Goal: Task Accomplishment & Management: Use online tool/utility

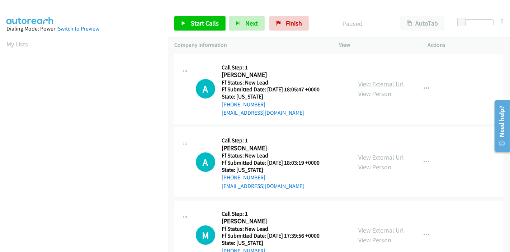
click at [367, 84] on link "View External Url" at bounding box center [381, 84] width 46 height 8
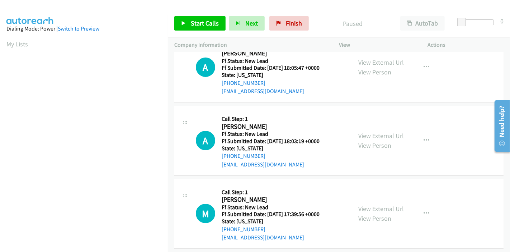
scroll to position [40, 0]
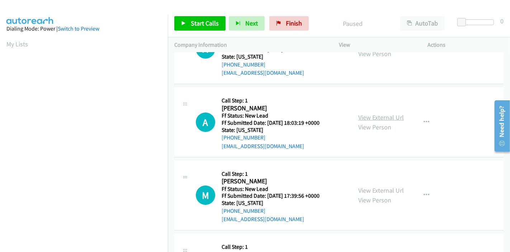
click at [379, 119] on link "View External Url" at bounding box center [381, 117] width 46 height 8
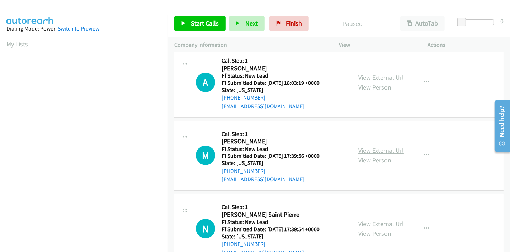
click at [374, 150] on link "View External Url" at bounding box center [381, 150] width 46 height 8
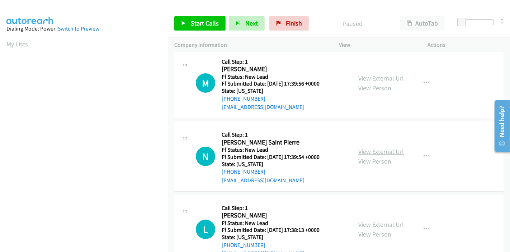
scroll to position [159, 0]
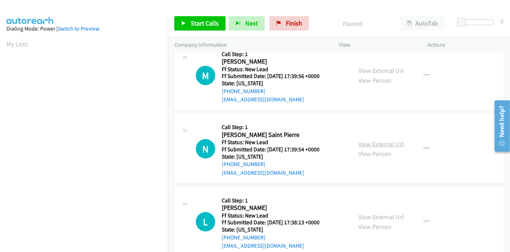
click at [380, 145] on link "View External Url" at bounding box center [381, 144] width 46 height 8
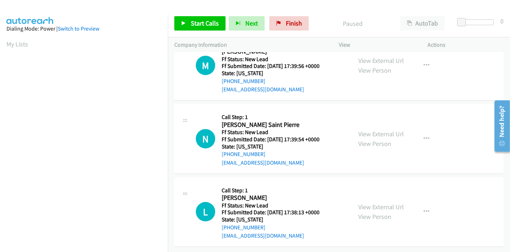
scroll to position [175, 0]
click at [371, 202] on link "View External Url" at bounding box center [381, 206] width 46 height 8
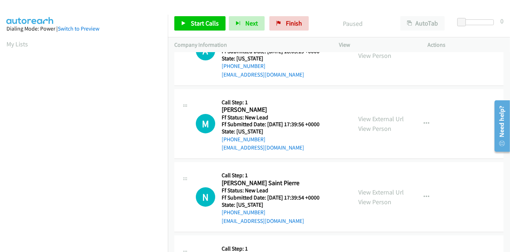
scroll to position [0, 0]
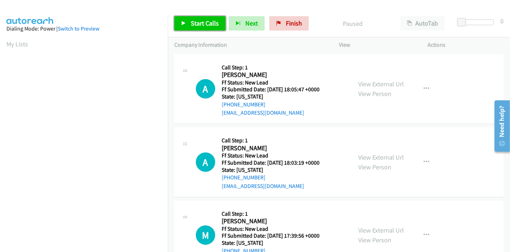
click at [192, 21] on span "Start Calls" at bounding box center [205, 23] width 28 height 8
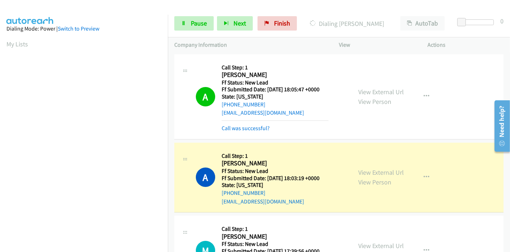
scroll to position [151, 0]
click at [191, 21] on span "Pause" at bounding box center [199, 23] width 16 height 8
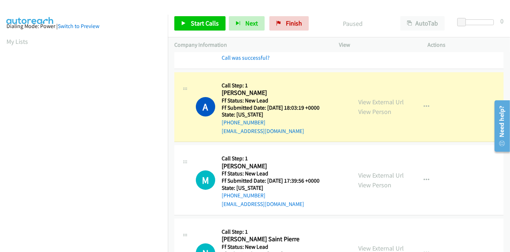
scroll to position [0, 0]
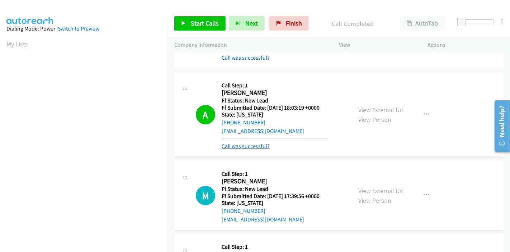
click at [246, 147] on link "Call was successful?" at bounding box center [246, 145] width 48 height 7
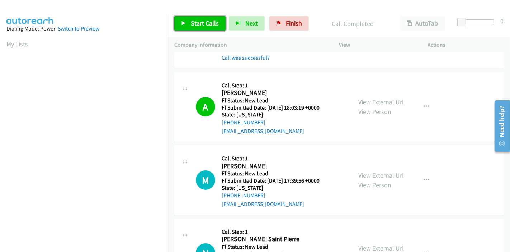
click at [198, 22] on span "Start Calls" at bounding box center [205, 23] width 28 height 8
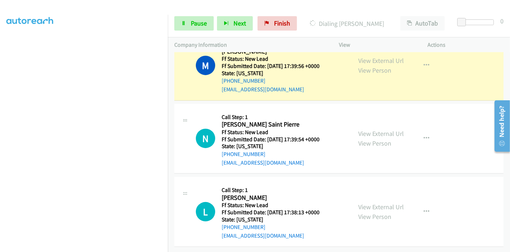
scroll to position [151, 0]
click at [198, 28] on link "Pause" at bounding box center [193, 23] width 39 height 14
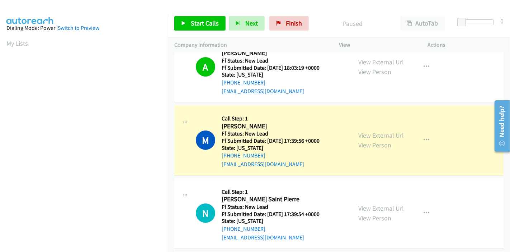
scroll to position [0, 0]
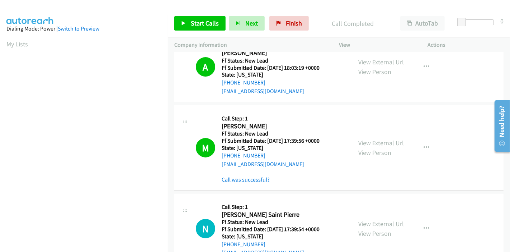
click at [262, 181] on link "Call was successful?" at bounding box center [246, 179] width 48 height 7
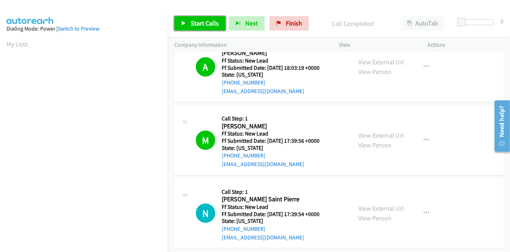
click at [189, 24] on link "Start Calls" at bounding box center [199, 23] width 51 height 14
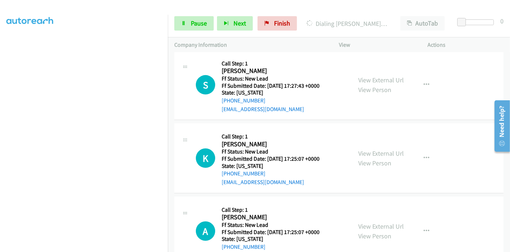
scroll to position [389, 0]
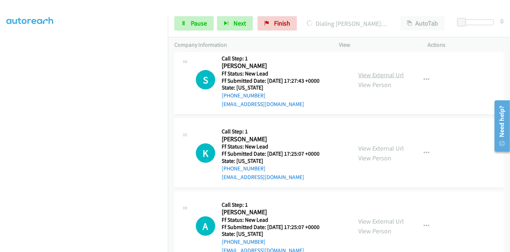
click at [384, 75] on link "View External Url" at bounding box center [381, 75] width 46 height 8
click at [374, 146] on link "View External Url" at bounding box center [381, 148] width 46 height 8
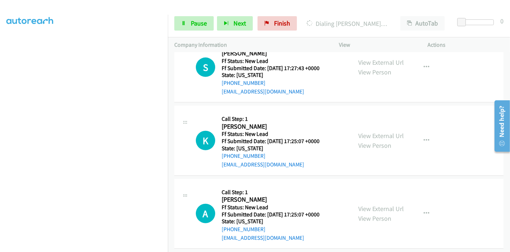
scroll to position [409, 0]
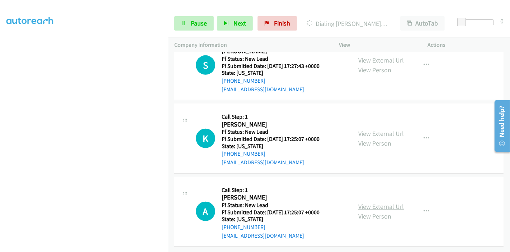
click at [364, 202] on link "View External Url" at bounding box center [381, 206] width 46 height 8
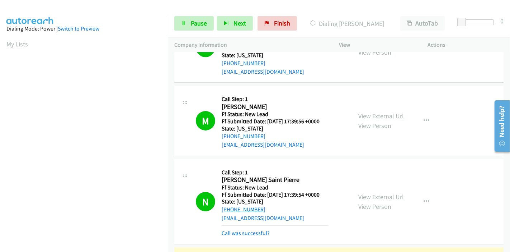
scroll to position [249, 0]
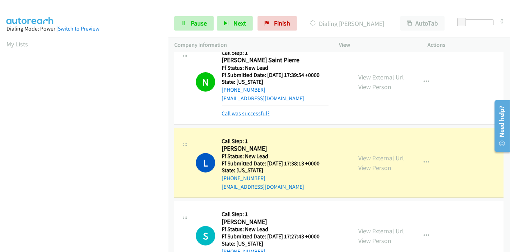
click at [250, 114] on link "Call was successful?" at bounding box center [246, 113] width 48 height 7
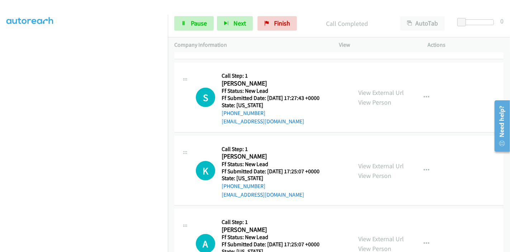
scroll to position [369, 0]
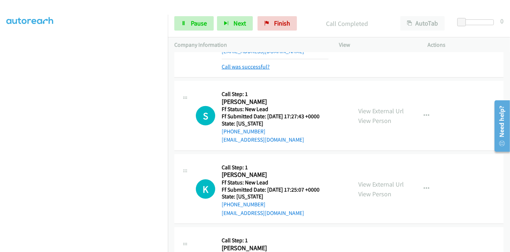
click at [255, 68] on link "Call was successful?" at bounding box center [246, 66] width 48 height 7
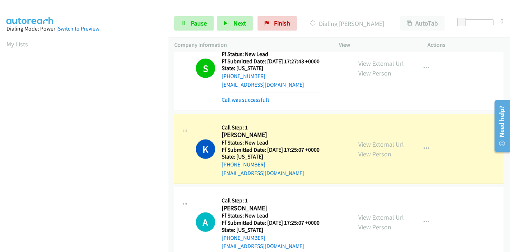
scroll to position [416, 0]
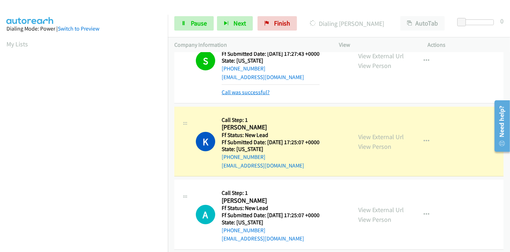
click at [253, 93] on link "Call was successful?" at bounding box center [246, 92] width 48 height 7
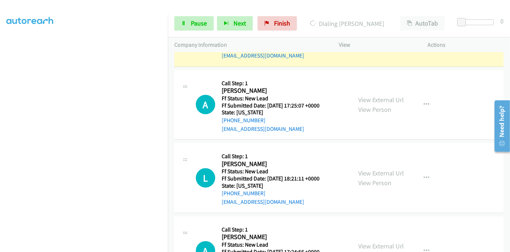
scroll to position [528, 0]
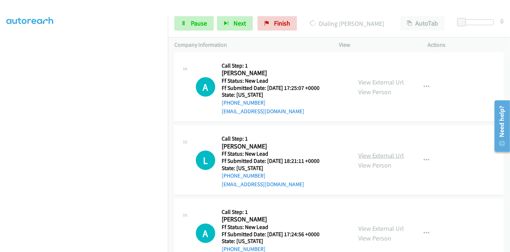
click at [358, 154] on link "View External Url" at bounding box center [381, 155] width 46 height 8
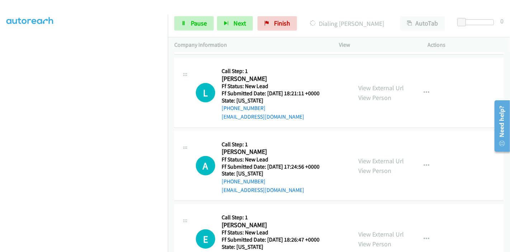
scroll to position [608, 0]
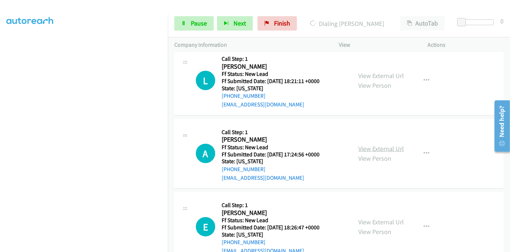
click at [363, 145] on link "View External Url" at bounding box center [381, 148] width 46 height 8
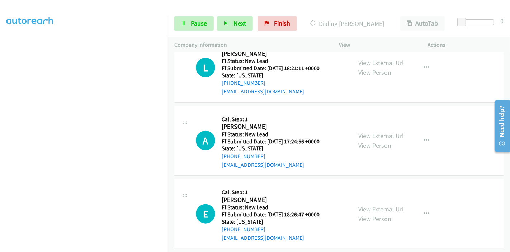
scroll to position [627, 0]
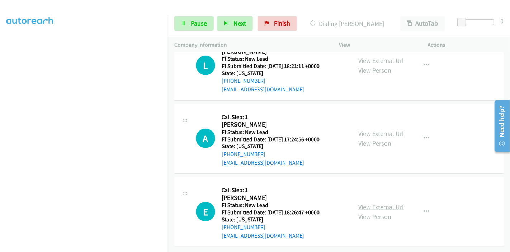
click at [369, 202] on link "View External Url" at bounding box center [381, 206] width 46 height 8
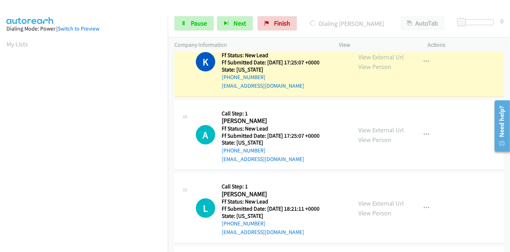
scroll to position [468, 0]
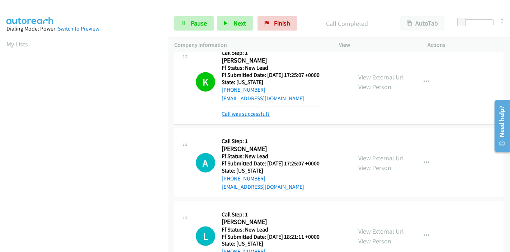
click at [248, 112] on link "Call was successful?" at bounding box center [246, 113] width 48 height 7
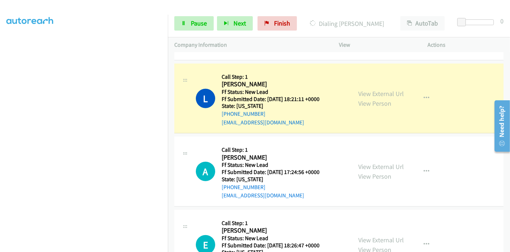
scroll to position [643, 0]
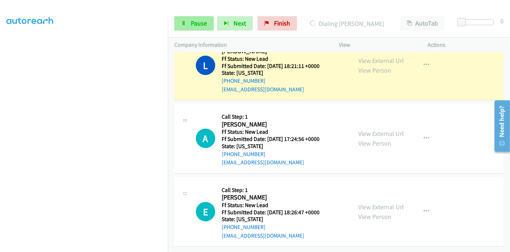
click at [192, 16] on div "Start Calls Pause Next Finish Dialing Lorri Stanislav AutoTab AutoTab 0" at bounding box center [339, 24] width 342 height 28
click at [189, 23] on link "Pause" at bounding box center [193, 23] width 39 height 14
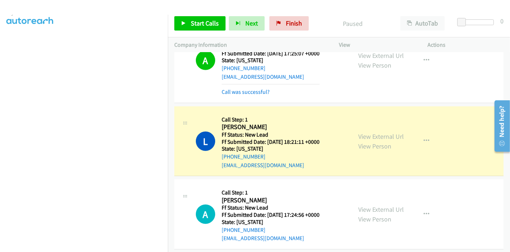
scroll to position [0, 0]
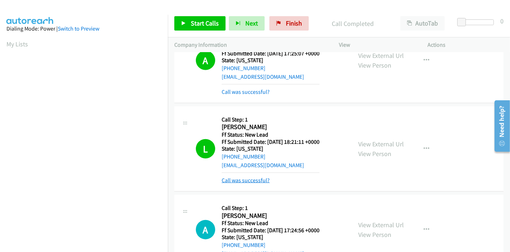
click at [256, 181] on link "Call was successful?" at bounding box center [246, 180] width 48 height 7
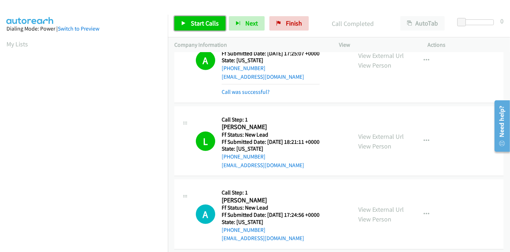
click at [192, 22] on span "Start Calls" at bounding box center [205, 23] width 28 height 8
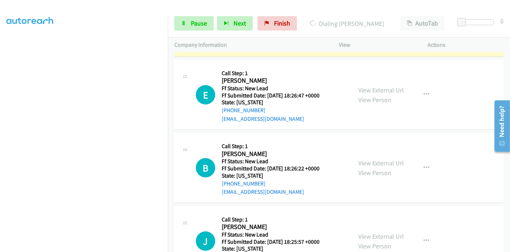
scroll to position [762, 0]
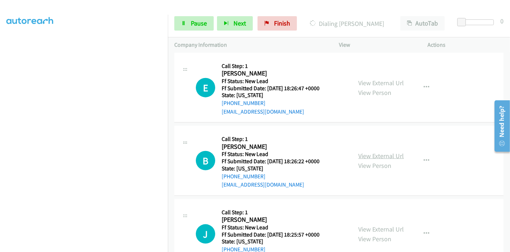
click at [358, 152] on link "View External Url" at bounding box center [381, 155] width 46 height 8
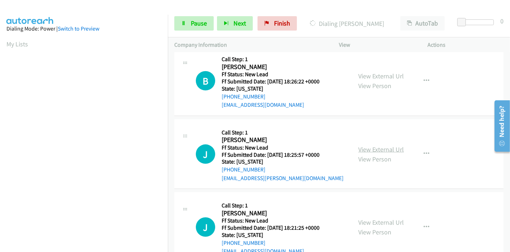
drag, startPoint x: 352, startPoint y: 148, endPoint x: 362, endPoint y: 147, distance: 10.5
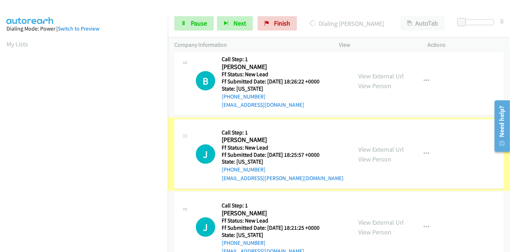
click at [364, 146] on link "View External Url" at bounding box center [381, 149] width 46 height 8
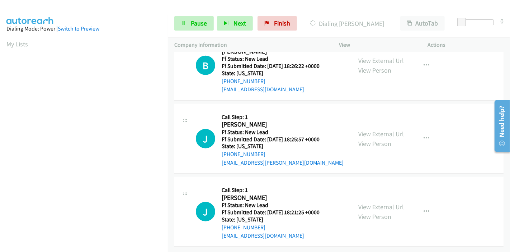
scroll to position [876, 0]
click at [367, 202] on link "View External Url" at bounding box center [381, 206] width 46 height 8
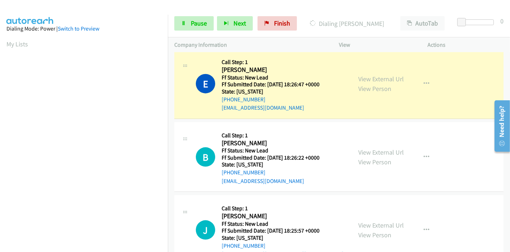
scroll to position [836, 0]
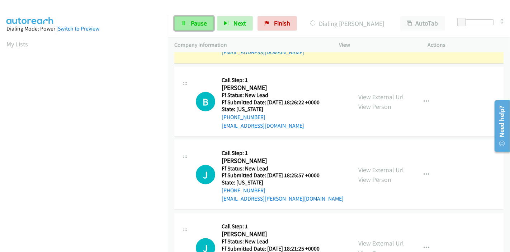
click at [187, 20] on link "Pause" at bounding box center [193, 23] width 39 height 14
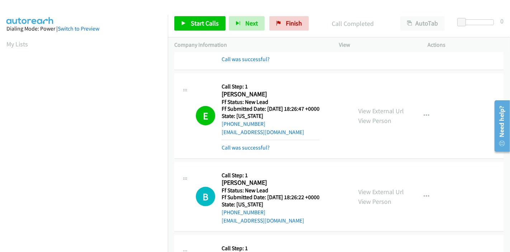
scroll to position [151, 0]
click at [249, 149] on div "Call was successful?" at bounding box center [271, 147] width 98 height 9
click at [248, 147] on link "Call was successful?" at bounding box center [246, 147] width 48 height 7
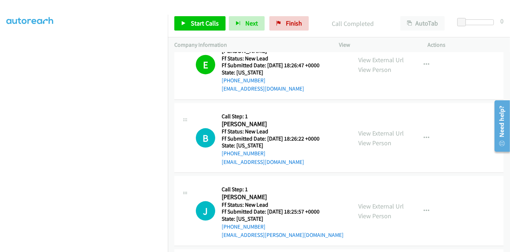
scroll to position [797, 0]
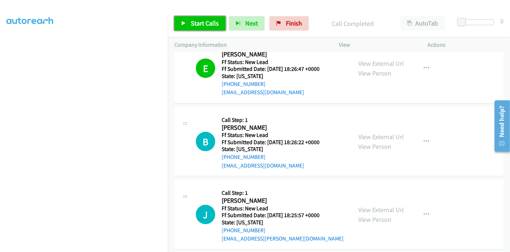
click at [191, 27] on span "Start Calls" at bounding box center [205, 23] width 28 height 8
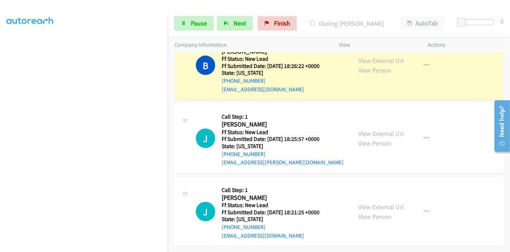
scroll to position [836, 0]
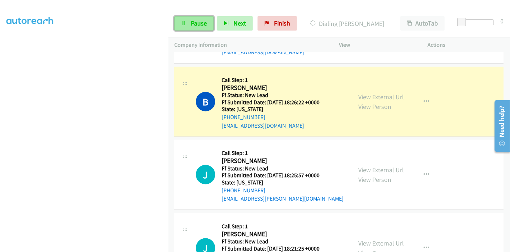
click at [189, 25] on link "Pause" at bounding box center [193, 23] width 39 height 14
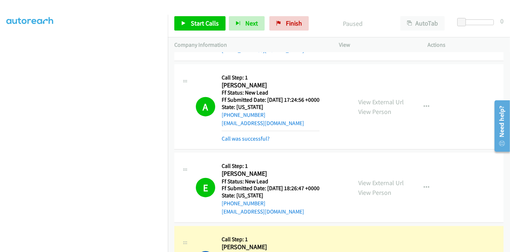
scroll to position [677, 0]
click at [250, 135] on div "Call was successful?" at bounding box center [271, 139] width 98 height 9
click at [249, 136] on link "Call was successful?" at bounding box center [246, 138] width 48 height 7
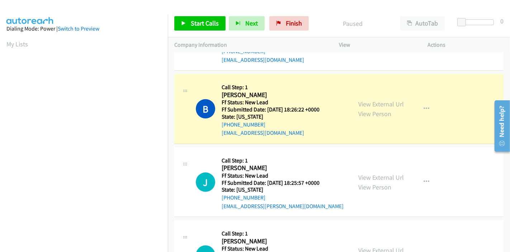
scroll to position [836, 0]
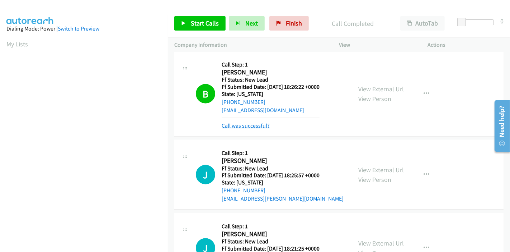
click at [252, 126] on link "Call was successful?" at bounding box center [246, 125] width 48 height 7
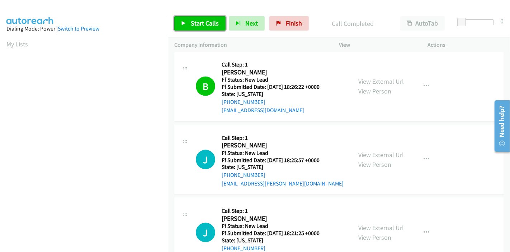
click at [196, 22] on span "Start Calls" at bounding box center [205, 23] width 28 height 8
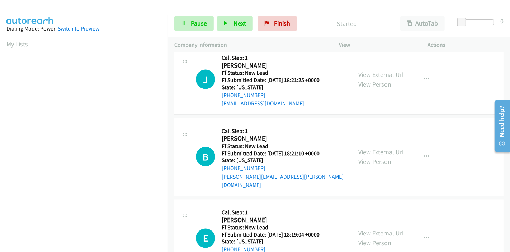
scroll to position [996, 0]
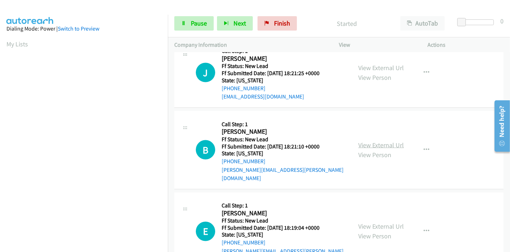
click at [364, 141] on link "View External Url" at bounding box center [381, 145] width 46 height 8
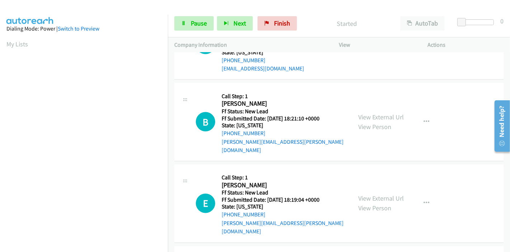
scroll to position [1036, 0]
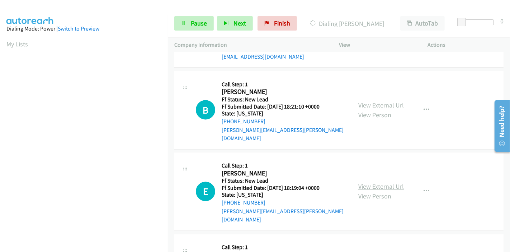
click at [364, 182] on link "View External Url" at bounding box center [381, 186] width 46 height 8
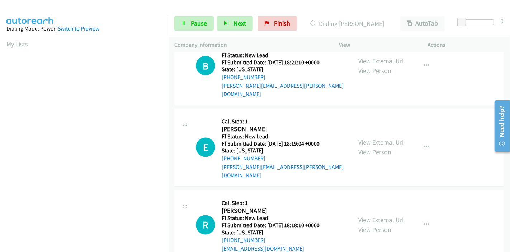
click at [362, 216] on link "View External Url" at bounding box center [381, 220] width 46 height 8
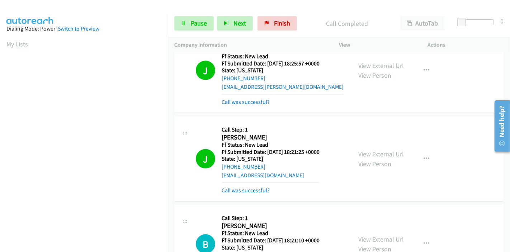
scroll to position [920, 0]
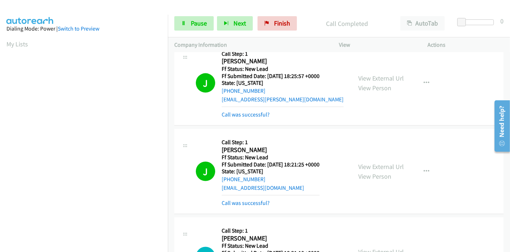
click at [248, 117] on div "J Callback Scheduled Call Step: 1 Jane Davidson America/New_York Ff Status: New…" at bounding box center [338, 83] width 329 height 85
click at [246, 113] on link "Call was successful?" at bounding box center [246, 114] width 48 height 7
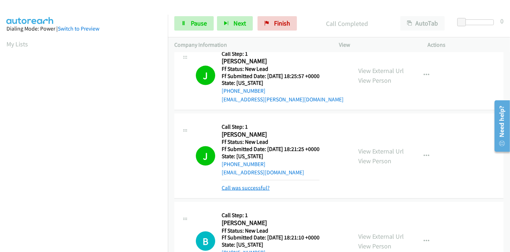
click at [239, 185] on link "Call was successful?" at bounding box center [246, 187] width 48 height 7
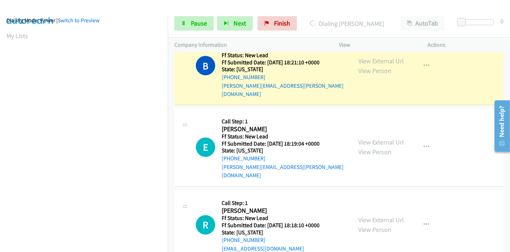
scroll to position [151, 0]
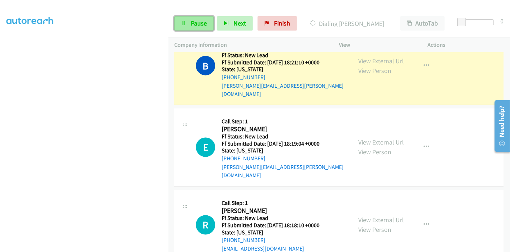
click at [191, 21] on span "Pause" at bounding box center [199, 23] width 16 height 8
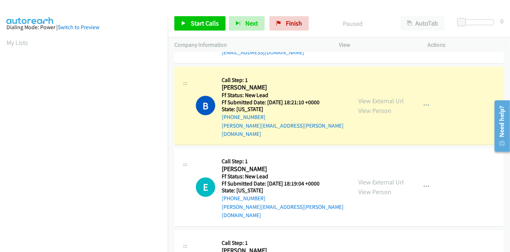
scroll to position [0, 0]
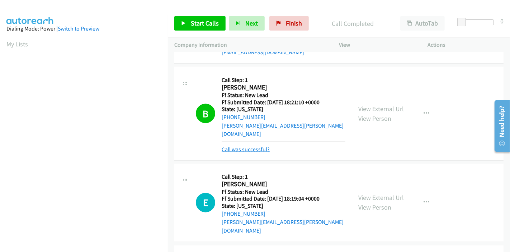
click at [264, 146] on link "Call was successful?" at bounding box center [246, 149] width 48 height 7
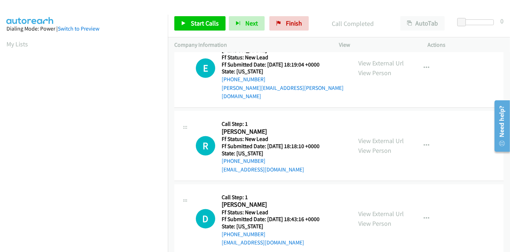
scroll to position [1080, 0]
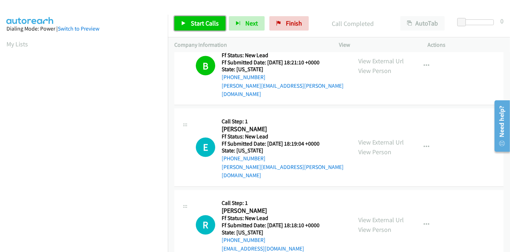
click at [196, 26] on span "Start Calls" at bounding box center [205, 23] width 28 height 8
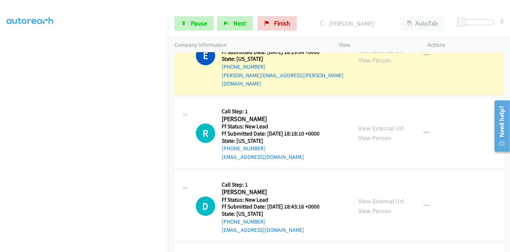
scroll to position [1199, 0]
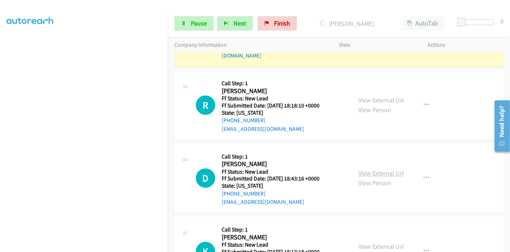
click at [378, 169] on link "View External Url" at bounding box center [381, 173] width 46 height 8
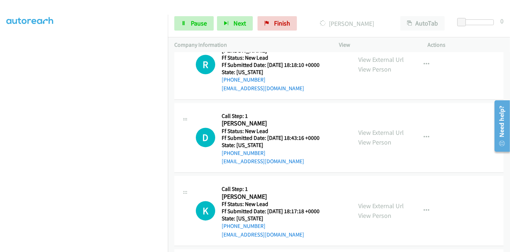
scroll to position [1279, 0]
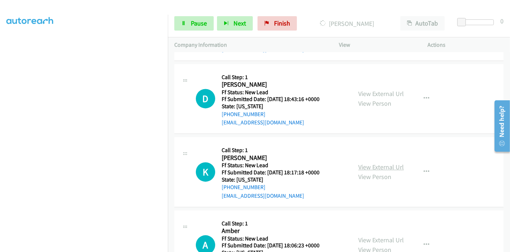
click at [378, 163] on link "View External Url" at bounding box center [381, 167] width 46 height 8
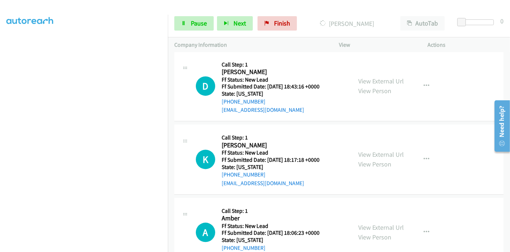
scroll to position [1299, 0]
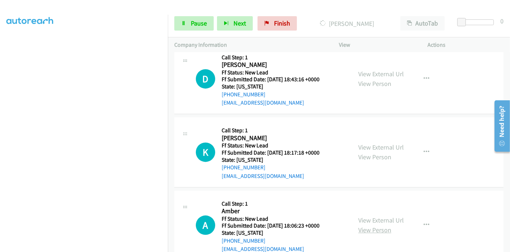
click at [365, 225] on link "View Person" at bounding box center [374, 229] width 33 height 8
click at [376, 216] on link "View External Url" at bounding box center [381, 220] width 46 height 8
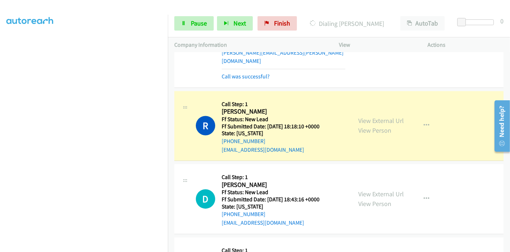
scroll to position [0, 0]
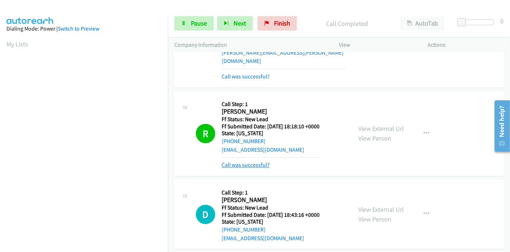
click at [244, 161] on link "Call was successful?" at bounding box center [246, 164] width 48 height 7
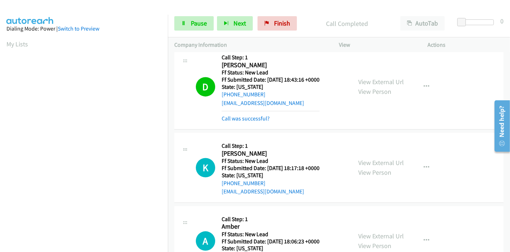
scroll to position [1321, 0]
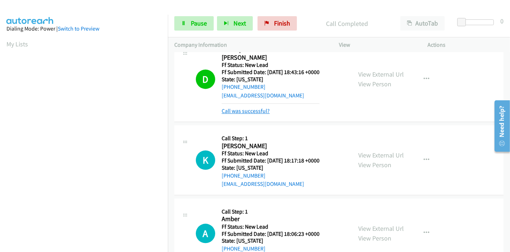
click at [242, 107] on link "Call was successful?" at bounding box center [246, 110] width 48 height 7
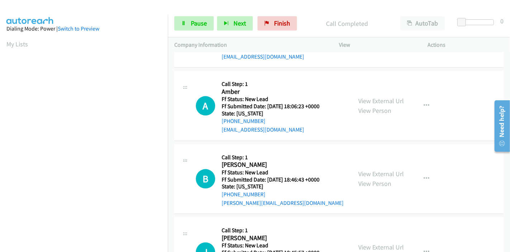
scroll to position [1473, 0]
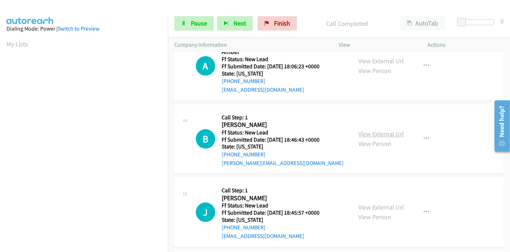
click at [370, 130] on link "View External Url" at bounding box center [381, 134] width 46 height 8
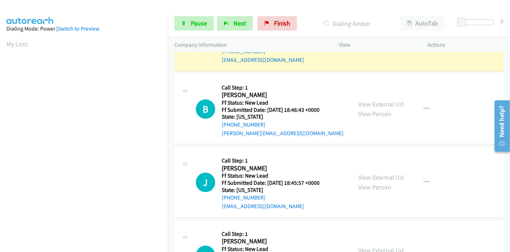
scroll to position [1532, 0]
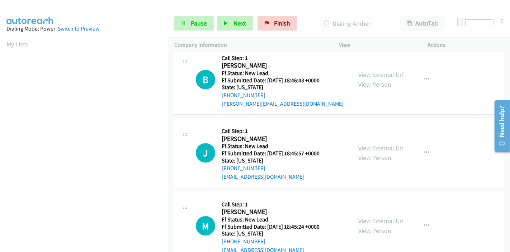
click at [360, 144] on link "View External Url" at bounding box center [381, 148] width 46 height 8
click at [372, 216] on link "View External Url" at bounding box center [381, 220] width 46 height 8
click at [191, 19] on span "Pause" at bounding box center [199, 23] width 16 height 8
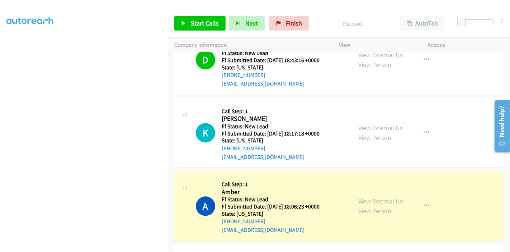
scroll to position [1373, 0]
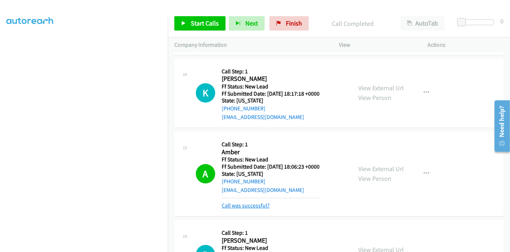
click at [239, 202] on link "Call was successful?" at bounding box center [246, 205] width 48 height 7
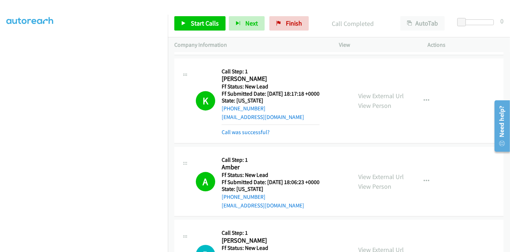
scroll to position [151, 0]
click at [255, 124] on mb0 "Call was successful?" at bounding box center [271, 130] width 98 height 12
click at [255, 128] on link "Call was successful?" at bounding box center [246, 131] width 48 height 7
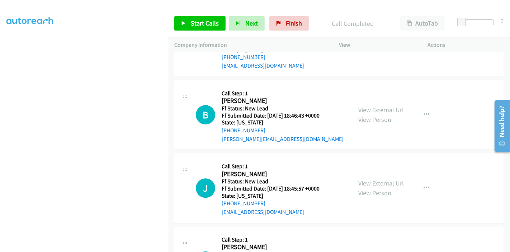
scroll to position [1532, 0]
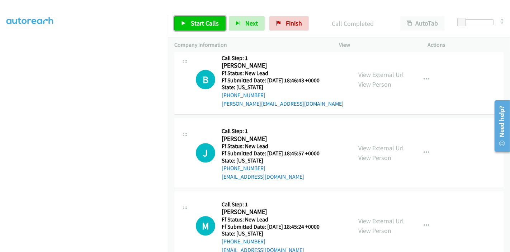
click at [198, 20] on span "Start Calls" at bounding box center [205, 23] width 28 height 8
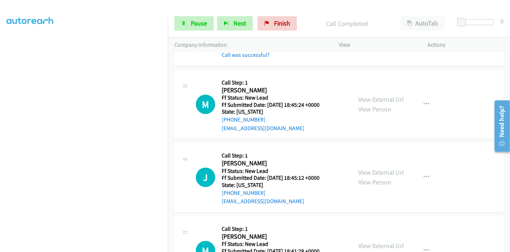
scroll to position [1692, 0]
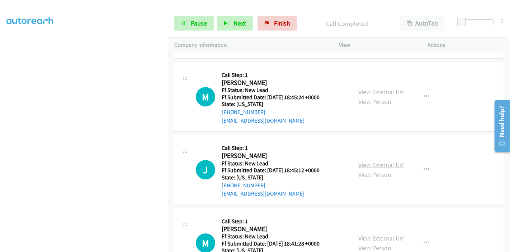
click at [368, 160] on link "View External Url" at bounding box center [381, 164] width 46 height 8
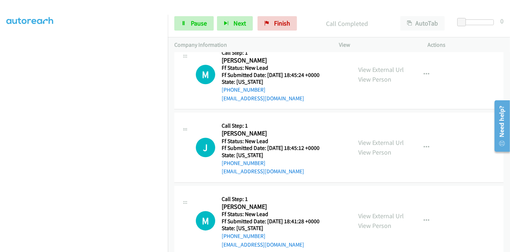
scroll to position [1732, 0]
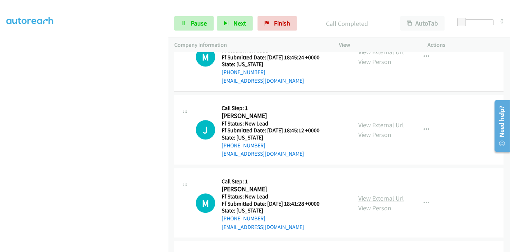
click at [358, 194] on link "View External Url" at bounding box center [381, 198] width 46 height 8
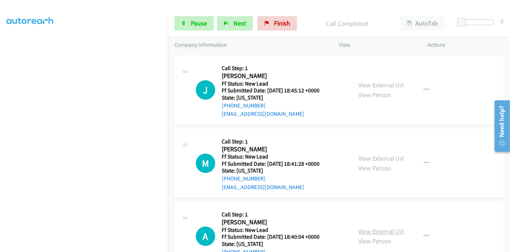
click at [368, 227] on link "View External Url" at bounding box center [381, 231] width 46 height 8
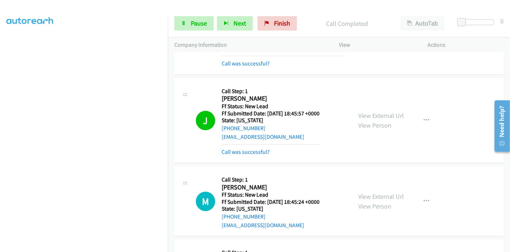
scroll to position [1572, 0]
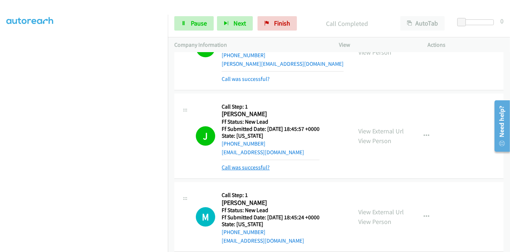
click at [245, 164] on link "Call was successful?" at bounding box center [246, 167] width 48 height 7
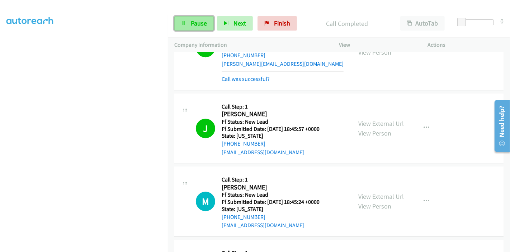
click at [193, 18] on link "Pause" at bounding box center [193, 23] width 39 height 14
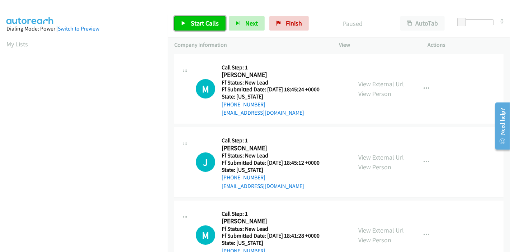
click at [182, 25] on icon at bounding box center [183, 23] width 5 height 5
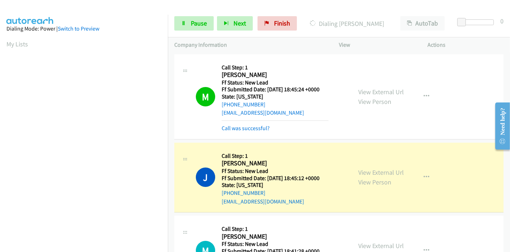
scroll to position [151, 0]
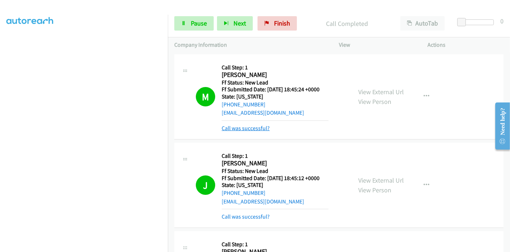
click at [240, 127] on link "Call was successful?" at bounding box center [246, 128] width 48 height 7
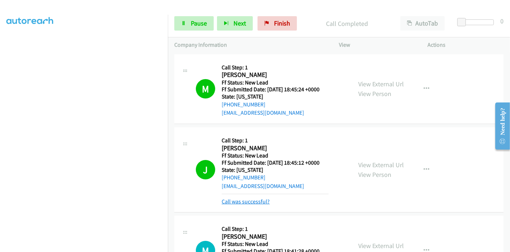
click at [249, 201] on link "Call was successful?" at bounding box center [246, 201] width 48 height 7
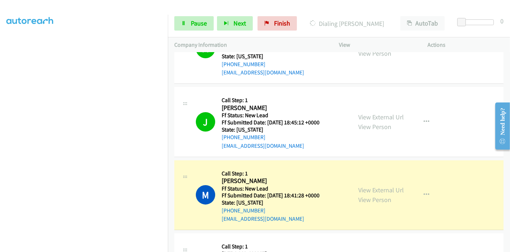
scroll to position [40, 0]
click at [189, 23] on link "Pause" at bounding box center [193, 23] width 39 height 14
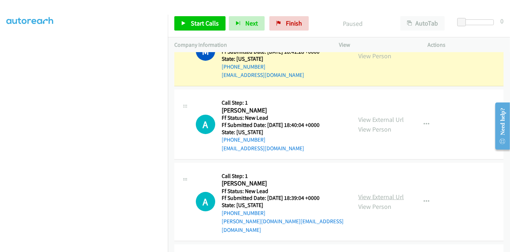
scroll to position [239, 0]
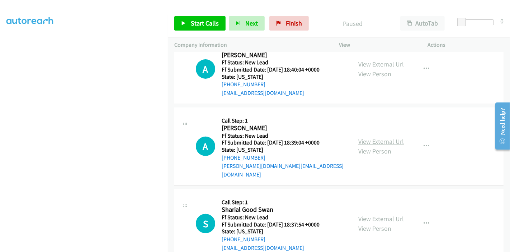
click at [361, 137] on link "View External Url" at bounding box center [381, 141] width 46 height 8
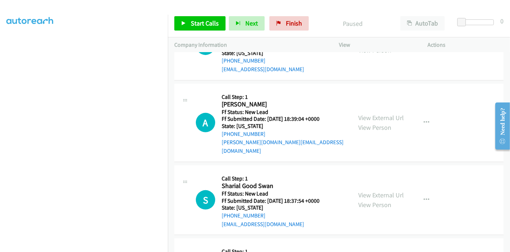
scroll to position [279, 0]
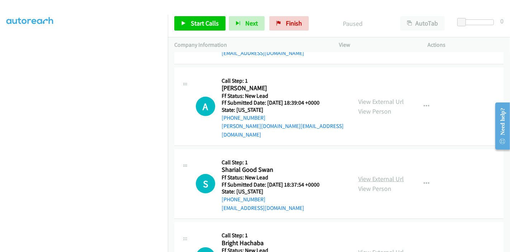
click at [371, 174] on link "View External Url" at bounding box center [381, 178] width 46 height 8
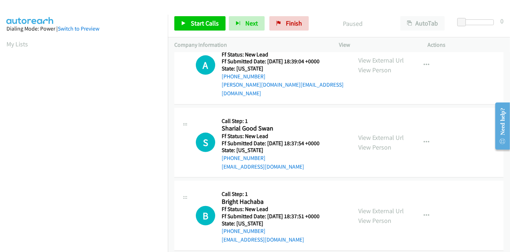
scroll to position [321, 0]
click at [381, 206] on link "View External Url" at bounding box center [381, 210] width 46 height 8
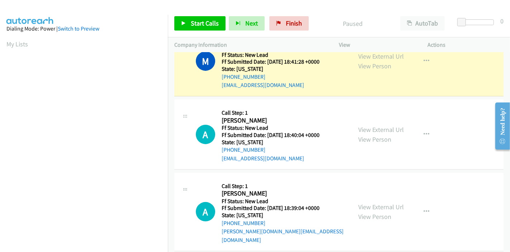
scroll to position [161, 0]
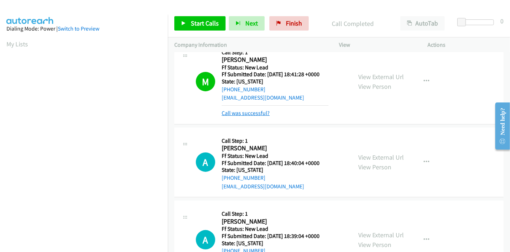
click at [255, 111] on link "Call was successful?" at bounding box center [246, 112] width 48 height 7
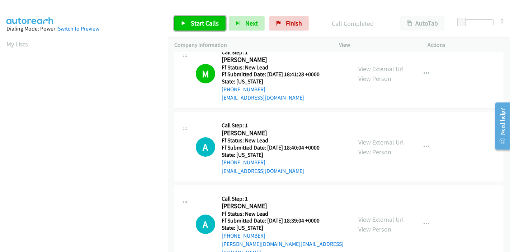
click at [197, 21] on span "Start Calls" at bounding box center [205, 23] width 28 height 8
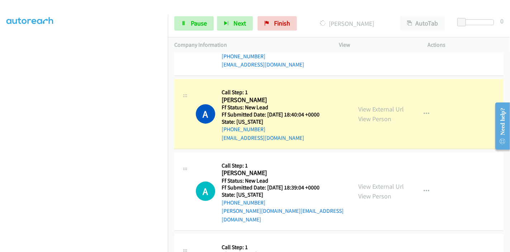
scroll to position [0, 0]
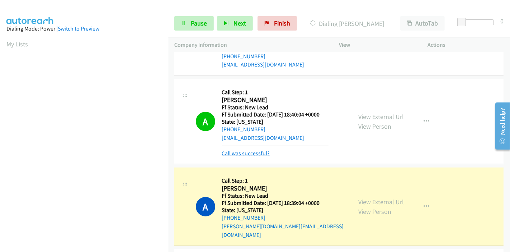
click at [241, 150] on link "Call was successful?" at bounding box center [246, 153] width 48 height 7
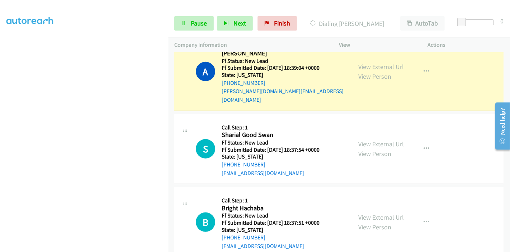
scroll to position [394, 0]
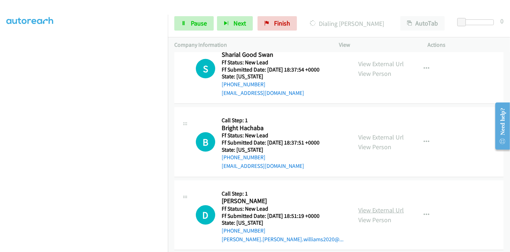
click at [364, 206] on link "View External Url" at bounding box center [381, 210] width 46 height 8
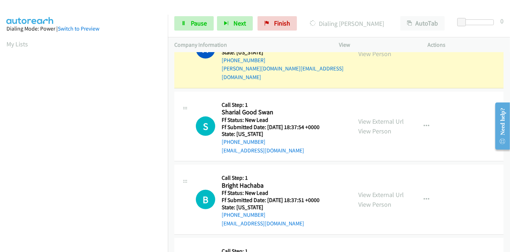
scroll to position [314, 0]
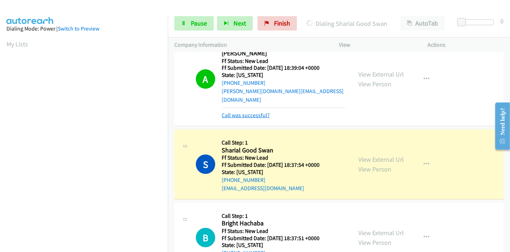
click at [253, 112] on link "Call was successful?" at bounding box center [246, 115] width 48 height 7
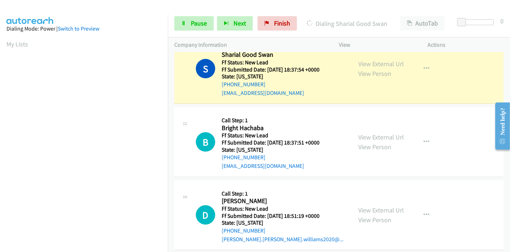
scroll to position [40, 0]
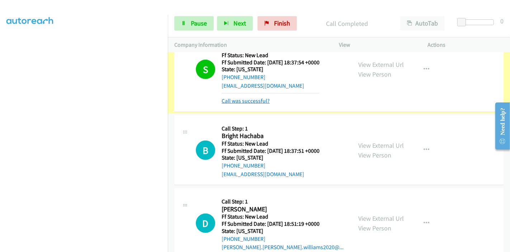
click at [257, 97] on link "Call was successful?" at bounding box center [246, 100] width 48 height 7
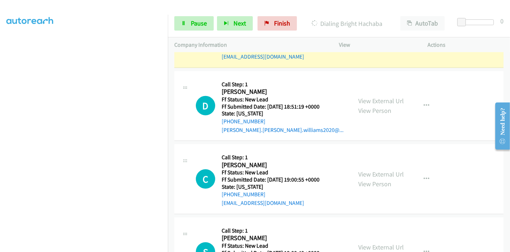
scroll to position [505, 0]
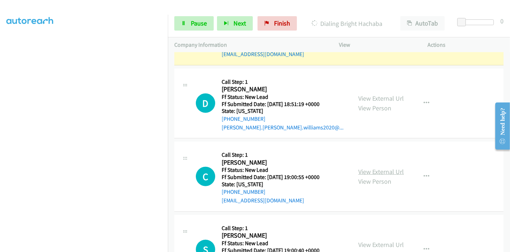
click at [372, 167] on link "View External Url" at bounding box center [381, 171] width 46 height 8
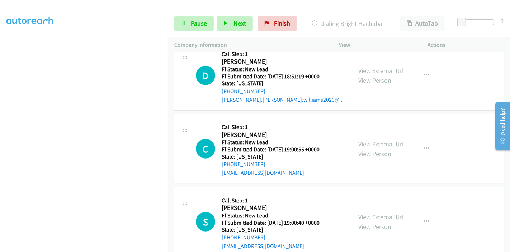
scroll to position [545, 0]
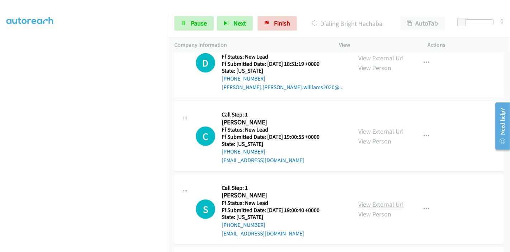
click at [359, 200] on link "View External Url" at bounding box center [381, 204] width 46 height 8
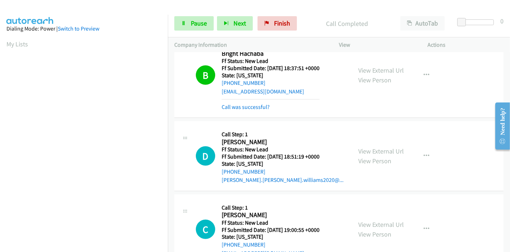
scroll to position [428, 0]
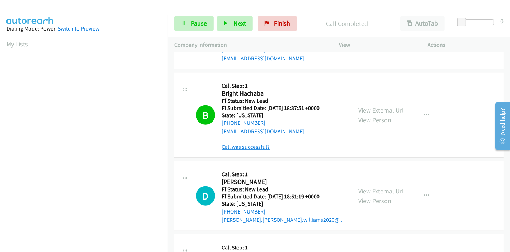
click at [242, 143] on link "Call was successful?" at bounding box center [246, 146] width 48 height 7
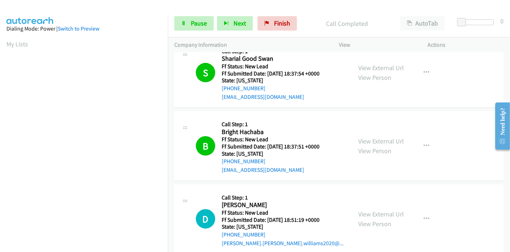
scroll to position [373, 0]
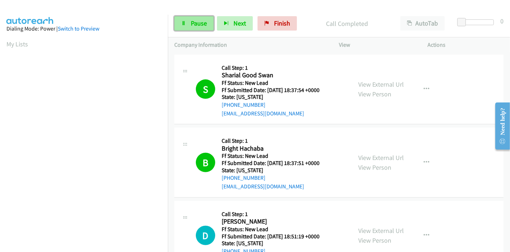
click at [188, 24] on link "Pause" at bounding box center [193, 23] width 39 height 14
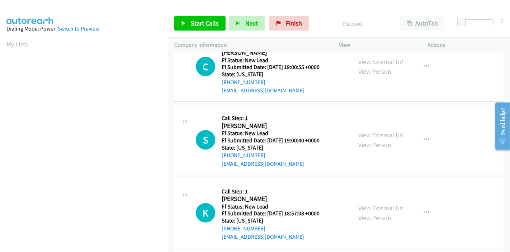
scroll to position [102, 0]
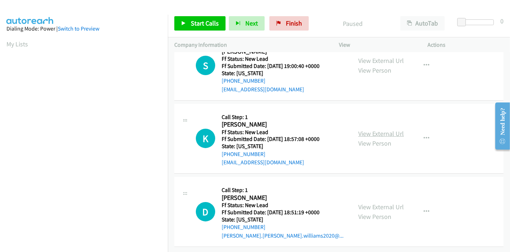
click at [380, 129] on link "View External Url" at bounding box center [381, 133] width 46 height 8
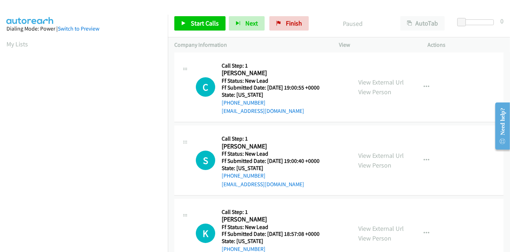
scroll to position [0, 0]
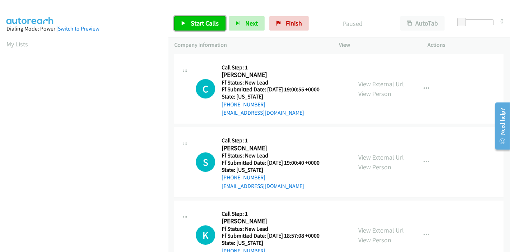
click at [187, 24] on link "Start Calls" at bounding box center [199, 23] width 51 height 14
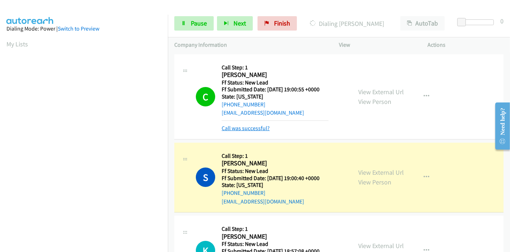
click at [244, 127] on link "Call was successful?" at bounding box center [246, 128] width 48 height 7
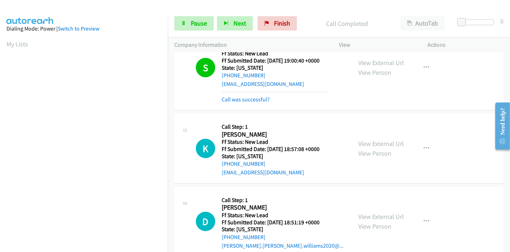
scroll to position [109, 0]
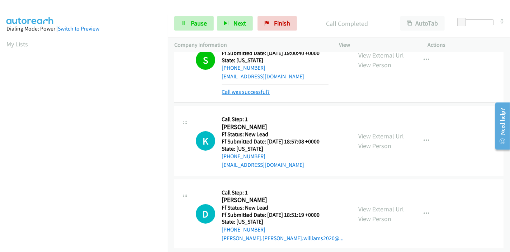
click at [250, 91] on link "Call was successful?" at bounding box center [246, 91] width 48 height 7
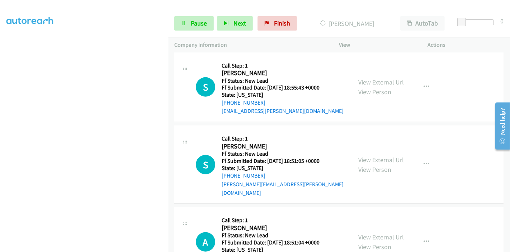
scroll to position [301, 0]
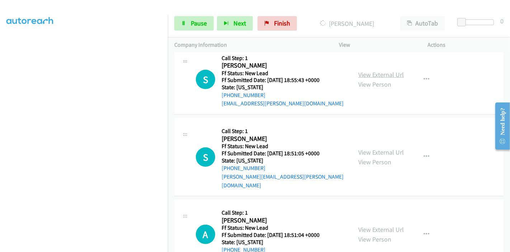
click at [376, 73] on link "View External Url" at bounding box center [381, 74] width 46 height 8
click at [368, 148] on link "View External Url" at bounding box center [381, 152] width 46 height 8
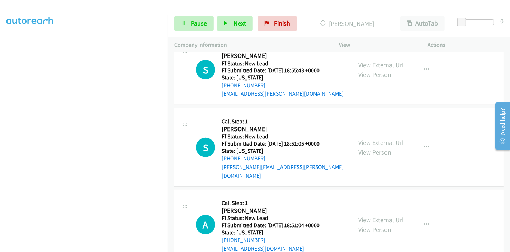
scroll to position [321, 0]
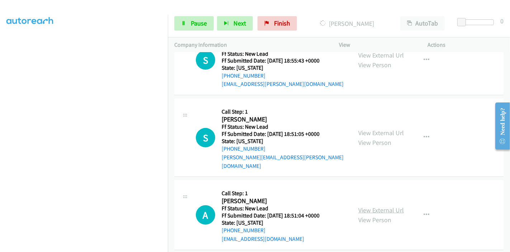
click at [366, 206] on link "View External Url" at bounding box center [381, 210] width 46 height 8
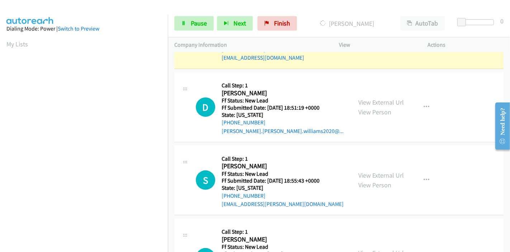
scroll to position [161, 0]
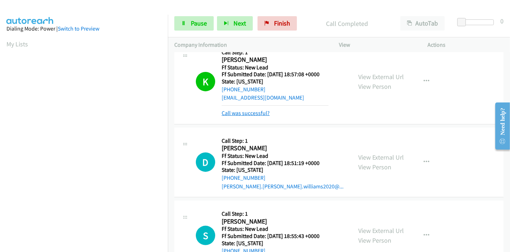
click at [242, 113] on link "Call was successful?" at bounding box center [246, 112] width 48 height 7
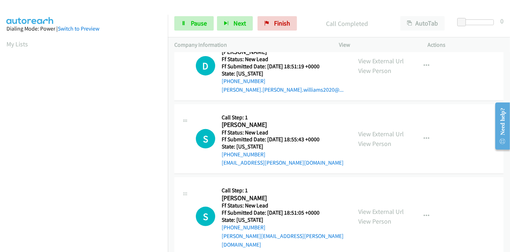
scroll to position [201, 0]
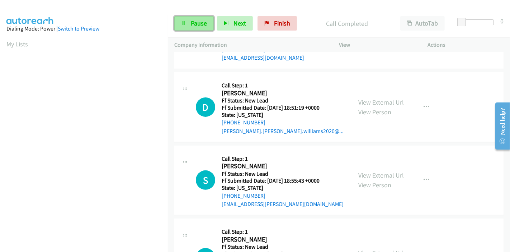
click at [176, 27] on link "Pause" at bounding box center [193, 23] width 39 height 14
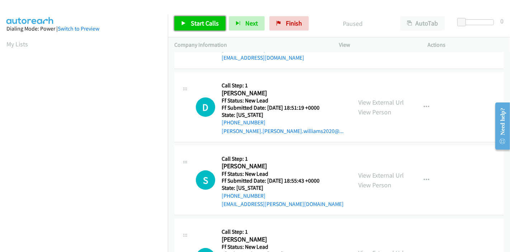
click at [203, 25] on span "Start Calls" at bounding box center [205, 23] width 28 height 8
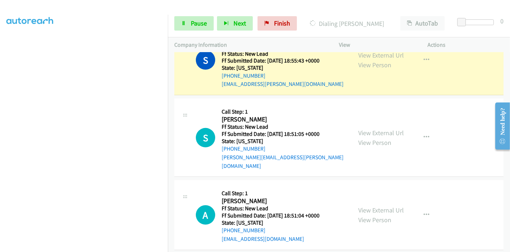
scroll to position [151, 0]
click at [191, 23] on span "Pause" at bounding box center [199, 23] width 16 height 8
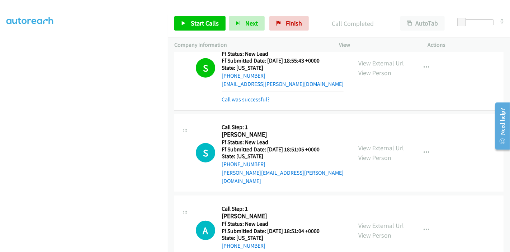
scroll to position [328, 0]
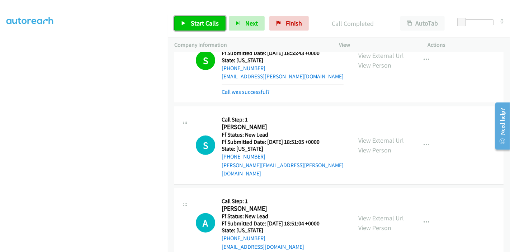
click at [185, 24] on icon at bounding box center [183, 23] width 5 height 5
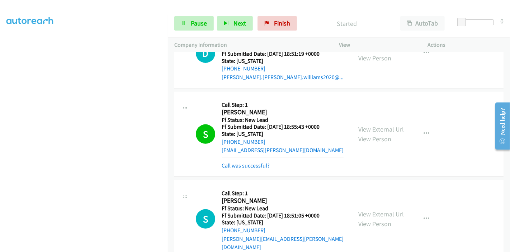
scroll to position [249, 0]
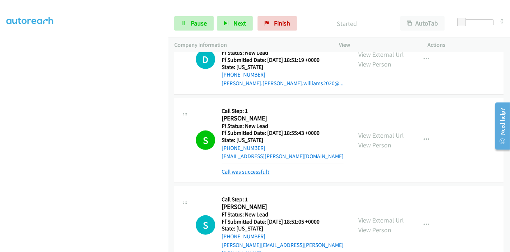
click at [250, 170] on link "Call was successful?" at bounding box center [246, 171] width 48 height 7
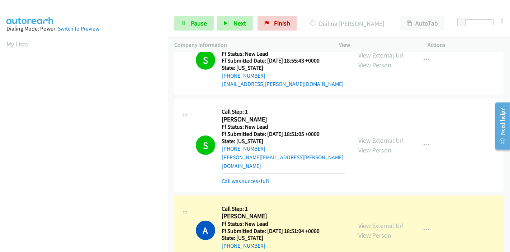
scroll to position [151, 0]
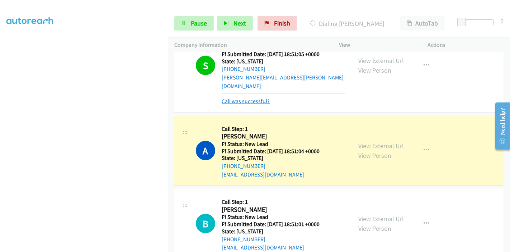
click at [253, 98] on link "Call was successful?" at bounding box center [246, 101] width 48 height 7
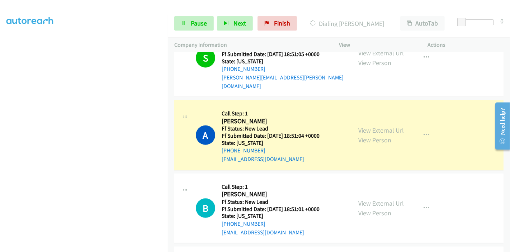
scroll to position [393, 0]
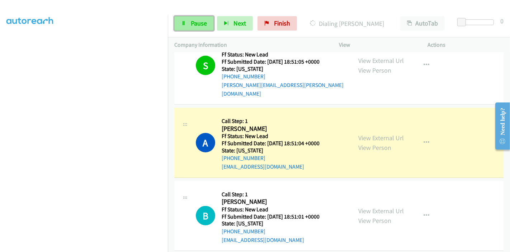
click at [196, 26] on span "Pause" at bounding box center [199, 23] width 16 height 8
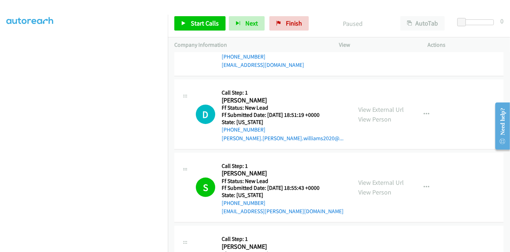
scroll to position [0, 0]
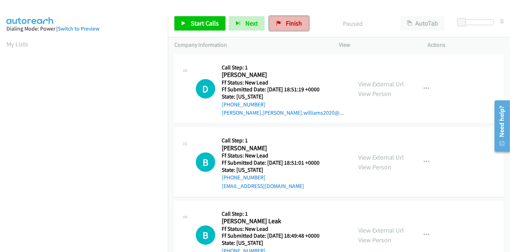
drag, startPoint x: 278, startPoint y: 21, endPoint x: 275, endPoint y: 24, distance: 4.8
click at [278, 21] on icon at bounding box center [278, 23] width 5 height 5
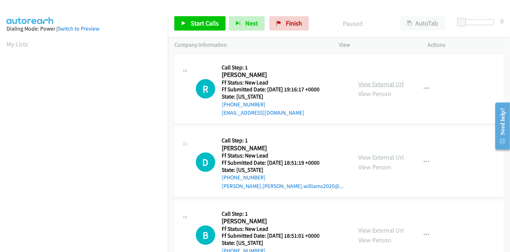
click at [374, 81] on link "View External Url" at bounding box center [381, 84] width 46 height 8
click at [369, 153] on link "View External Url" at bounding box center [381, 157] width 46 height 8
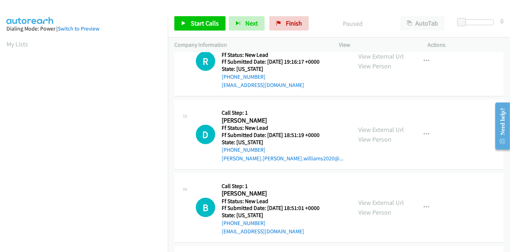
scroll to position [40, 0]
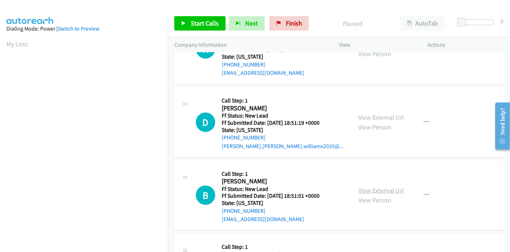
click at [369, 189] on link "View External Url" at bounding box center [381, 190] width 46 height 8
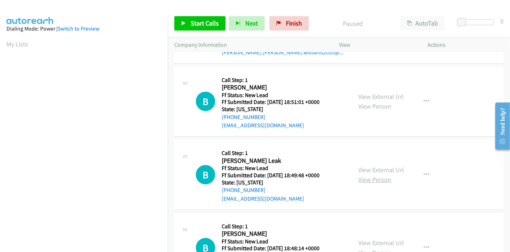
scroll to position [159, 0]
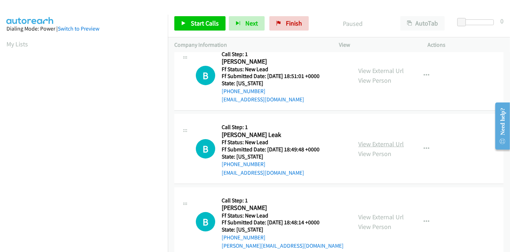
click at [370, 142] on link "View External Url" at bounding box center [381, 144] width 46 height 8
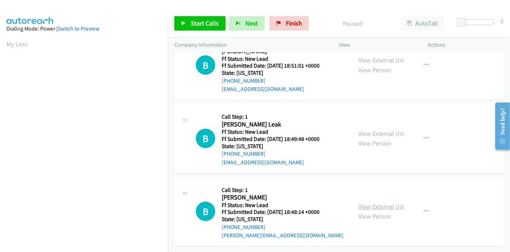
click at [364, 202] on link "View External Url" at bounding box center [381, 206] width 46 height 8
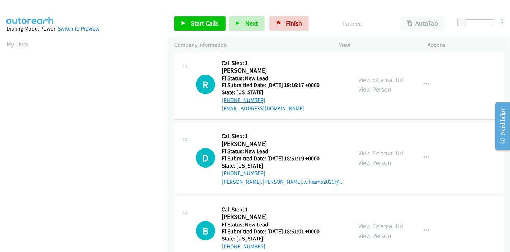
scroll to position [0, 0]
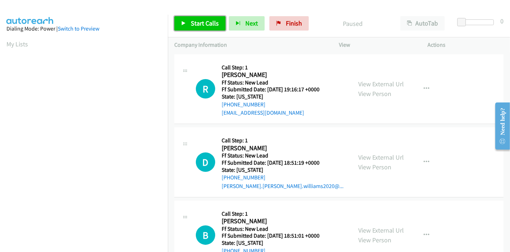
click at [199, 22] on span "Start Calls" at bounding box center [205, 23] width 28 height 8
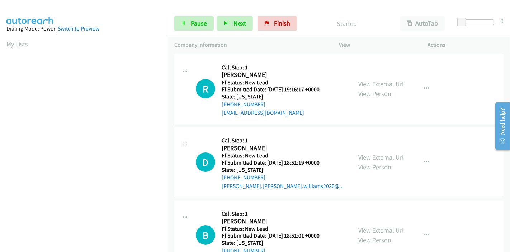
click at [365, 239] on link "View Person" at bounding box center [374, 239] width 33 height 8
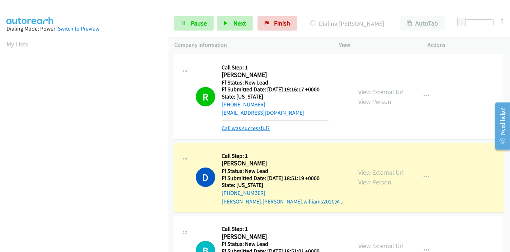
click at [252, 129] on link "Call was successful?" at bounding box center [246, 128] width 48 height 7
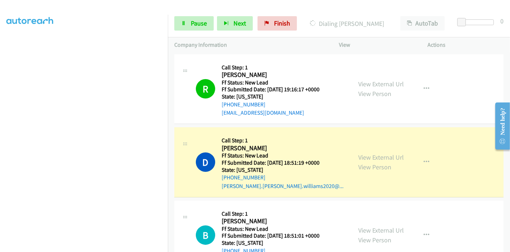
scroll to position [151, 0]
click at [199, 21] on span "Pause" at bounding box center [199, 23] width 16 height 8
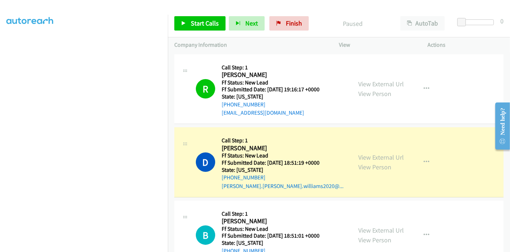
scroll to position [0, 0]
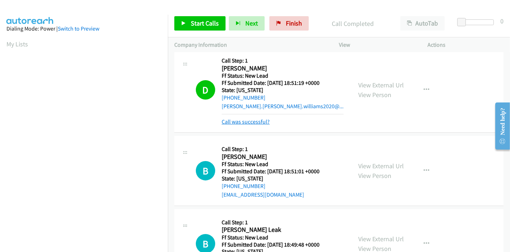
click at [252, 121] on link "Call was successful?" at bounding box center [246, 121] width 48 height 7
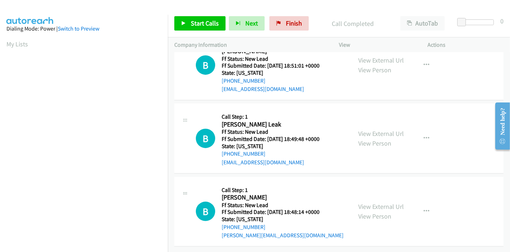
scroll to position [175, 0]
click at [205, 26] on span "Start Calls" at bounding box center [205, 23] width 28 height 8
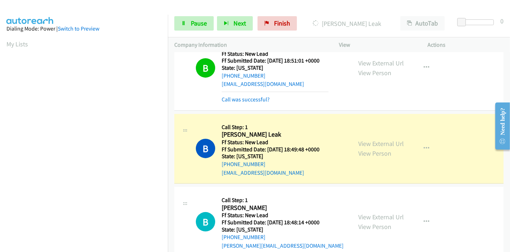
scroll to position [182, 0]
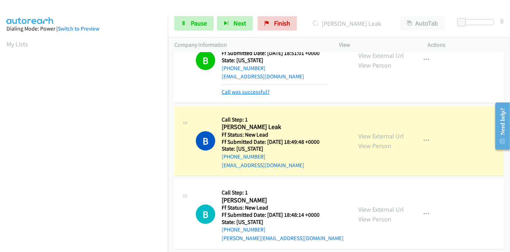
click at [251, 92] on link "Call was successful?" at bounding box center [246, 91] width 48 height 7
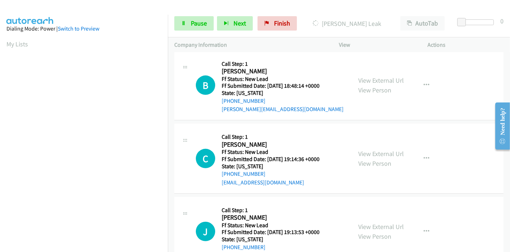
scroll to position [334, 0]
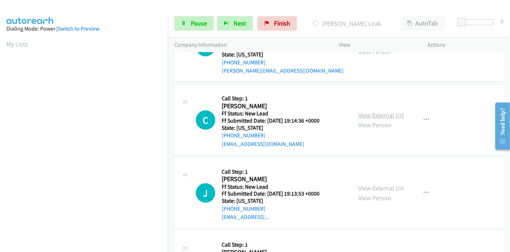
click at [368, 111] on link "View External Url" at bounding box center [381, 115] width 46 height 8
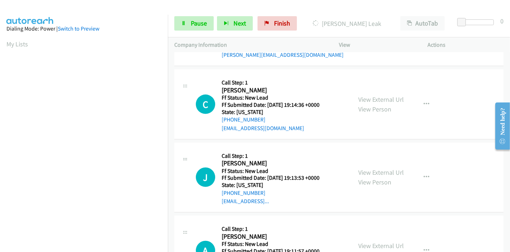
scroll to position [374, 0]
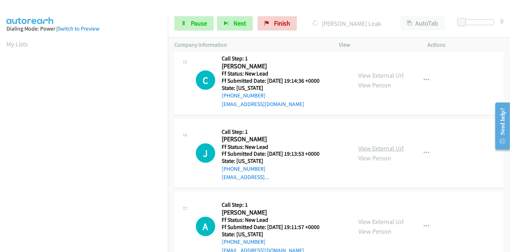
click at [364, 146] on link "View External Url" at bounding box center [381, 148] width 46 height 8
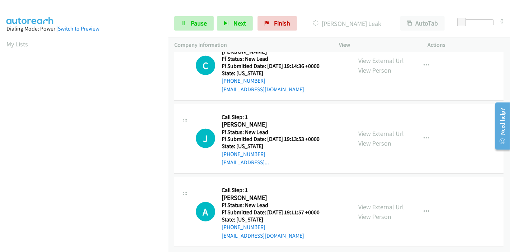
scroll to position [394, 0]
click at [365, 202] on link "View External Url" at bounding box center [381, 206] width 46 height 8
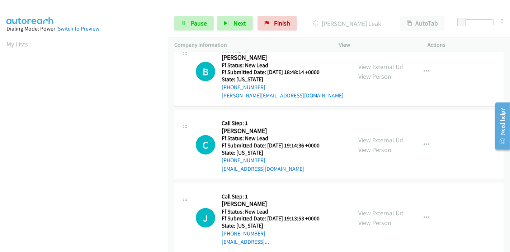
scroll to position [234, 0]
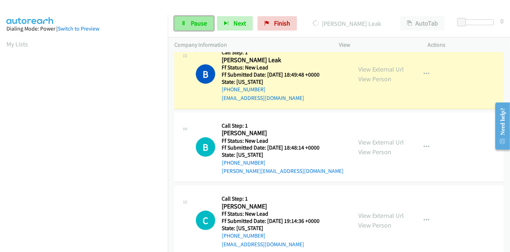
click at [196, 20] on span "Pause" at bounding box center [199, 23] width 16 height 8
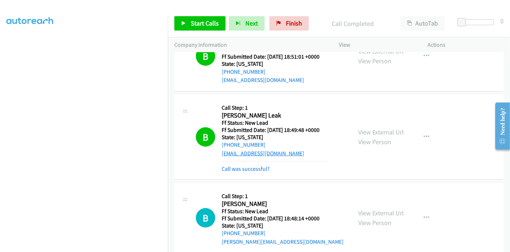
scroll to position [182, 0]
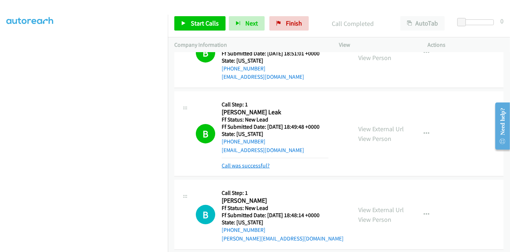
click at [262, 165] on link "Call was successful?" at bounding box center [246, 165] width 48 height 7
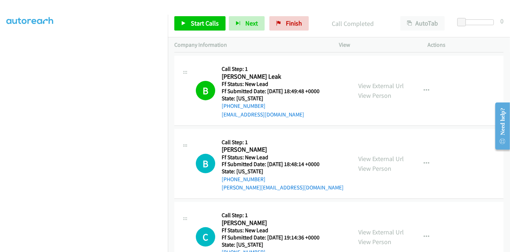
scroll to position [227, 0]
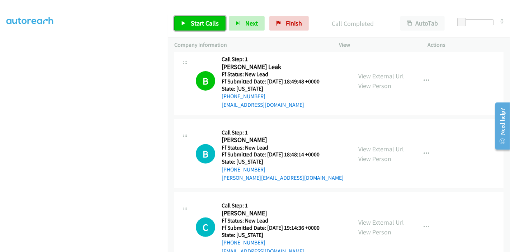
click at [194, 21] on span "Start Calls" at bounding box center [205, 23] width 28 height 8
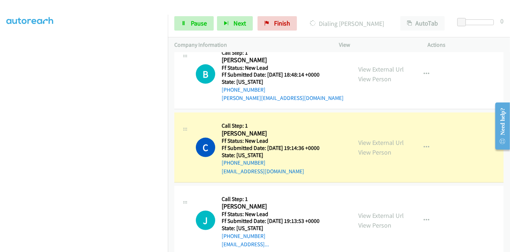
scroll to position [0, 0]
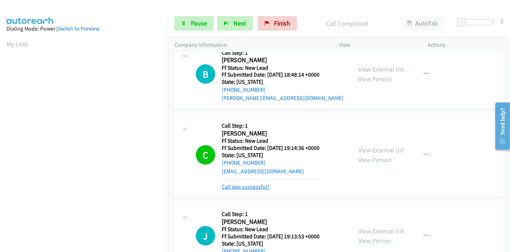
click at [247, 188] on link "Call was successful?" at bounding box center [246, 186] width 48 height 7
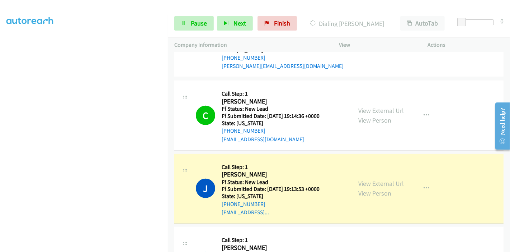
scroll to position [307, 0]
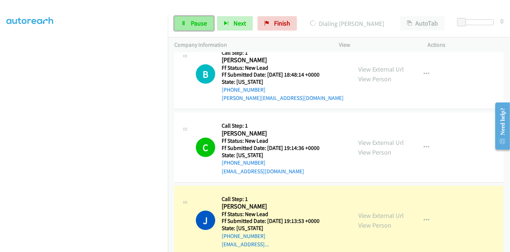
click at [191, 27] on span "Pause" at bounding box center [199, 23] width 16 height 8
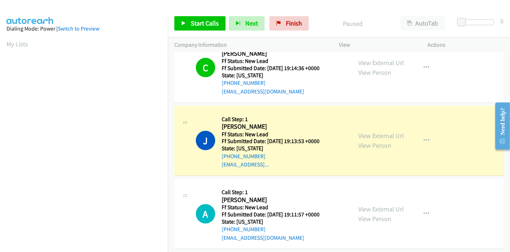
scroll to position [347, 0]
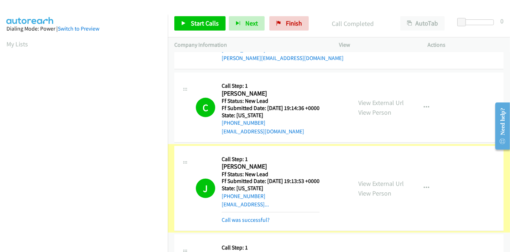
click at [248, 219] on link "Call was successful?" at bounding box center [246, 219] width 48 height 7
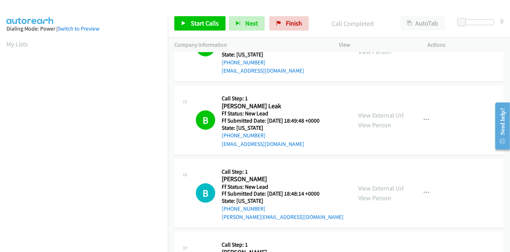
scroll to position [187, 0]
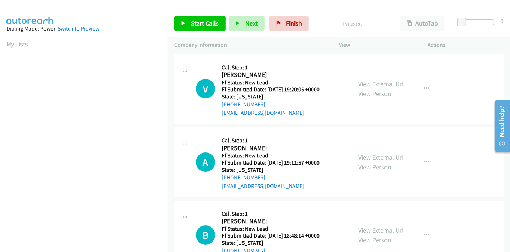
click at [388, 83] on link "View External Url" at bounding box center [381, 84] width 46 height 8
click at [191, 23] on span "Start Calls" at bounding box center [205, 23] width 28 height 8
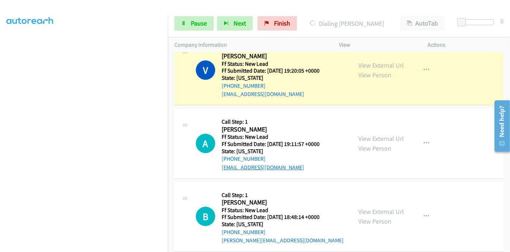
scroll to position [29, 0]
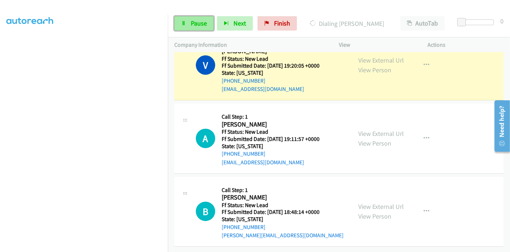
click at [207, 20] on link "Pause" at bounding box center [193, 23] width 39 height 14
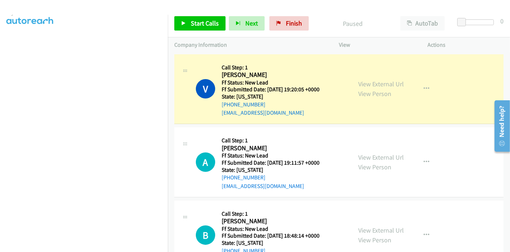
scroll to position [32, 0]
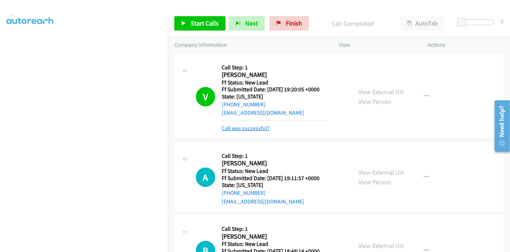
click at [255, 128] on link "Call was successful?" at bounding box center [246, 128] width 48 height 7
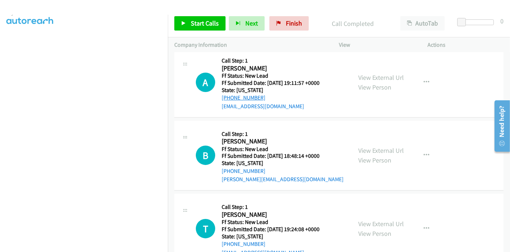
scroll to position [40, 0]
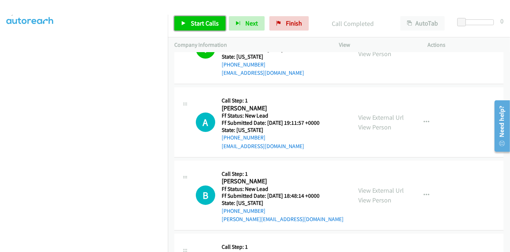
click at [204, 22] on span "Start Calls" at bounding box center [205, 23] width 28 height 8
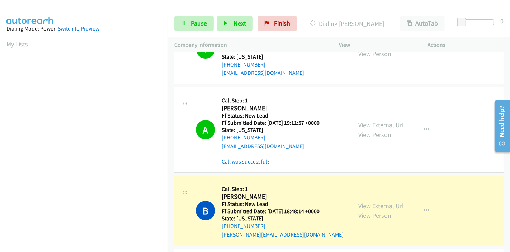
click at [249, 162] on link "Call was successful?" at bounding box center [246, 161] width 48 height 7
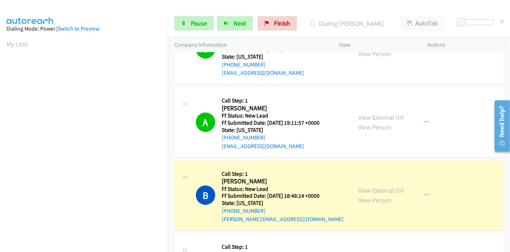
scroll to position [151, 0]
click at [202, 24] on span "Pause" at bounding box center [199, 23] width 16 height 8
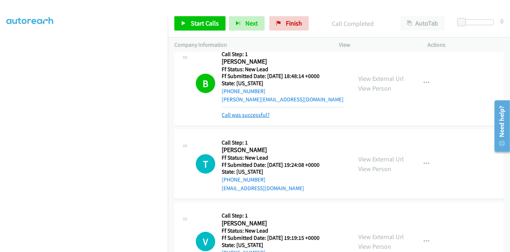
click at [250, 112] on link "Call was successful?" at bounding box center [246, 114] width 48 height 7
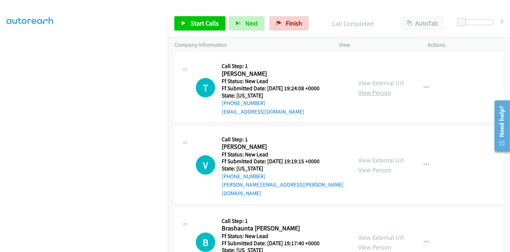
scroll to position [208, 0]
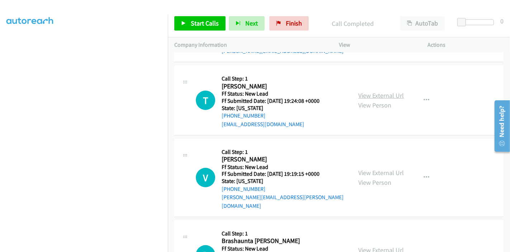
click at [379, 93] on link "View External Url" at bounding box center [381, 95] width 46 height 8
click at [372, 169] on link "View External Url" at bounding box center [381, 172] width 46 height 8
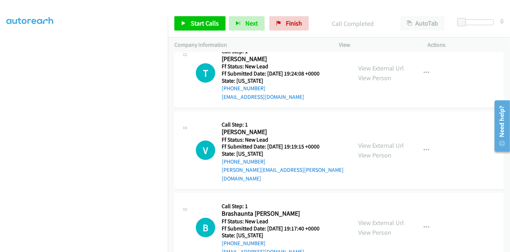
scroll to position [248, 0]
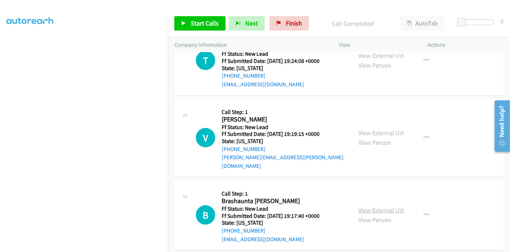
click at [358, 206] on link "View External Url" at bounding box center [381, 210] width 46 height 8
click at [202, 23] on span "Start Calls" at bounding box center [205, 23] width 28 height 8
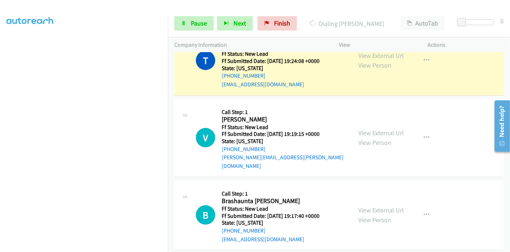
scroll to position [151, 0]
click at [179, 29] on link "Pause" at bounding box center [193, 23] width 39 height 14
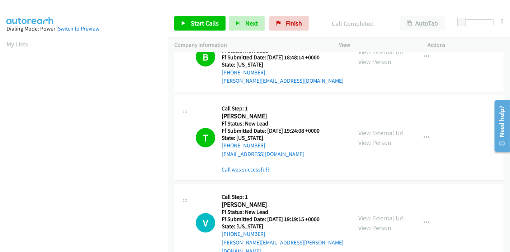
scroll to position [175, 0]
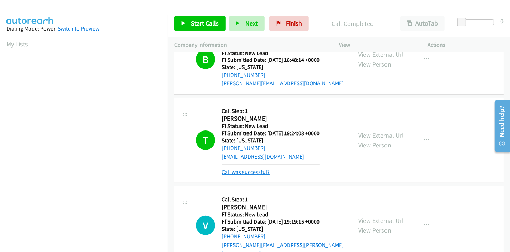
click at [243, 174] on link "Call was successful?" at bounding box center [246, 171] width 48 height 7
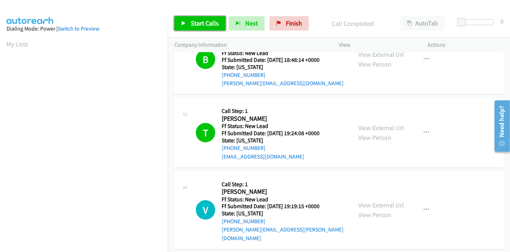
click at [206, 23] on span "Start Calls" at bounding box center [205, 23] width 28 height 8
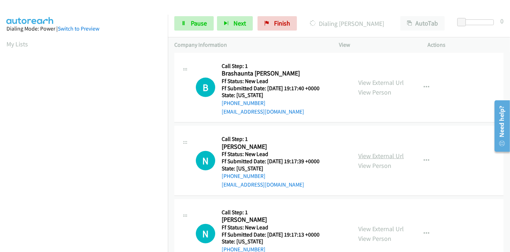
scroll to position [151, 0]
click at [371, 151] on link "View External Url" at bounding box center [381, 155] width 46 height 8
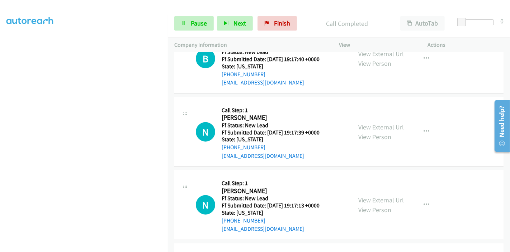
scroll to position [470, 0]
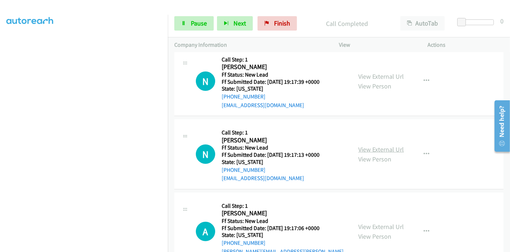
click at [369, 145] on link "View External Url" at bounding box center [381, 149] width 46 height 8
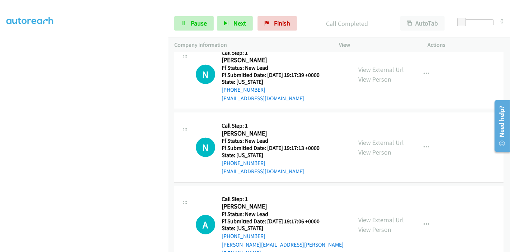
scroll to position [482, 0]
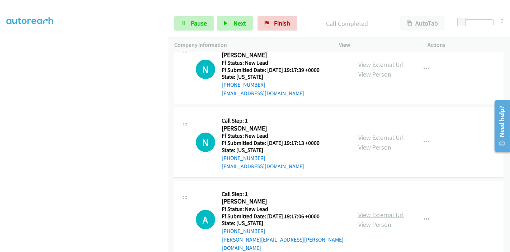
click at [380, 210] on link "View External Url" at bounding box center [381, 214] width 46 height 8
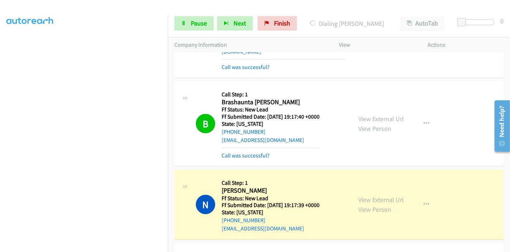
scroll to position [0, 0]
click at [191, 23] on span "Pause" at bounding box center [199, 23] width 16 height 8
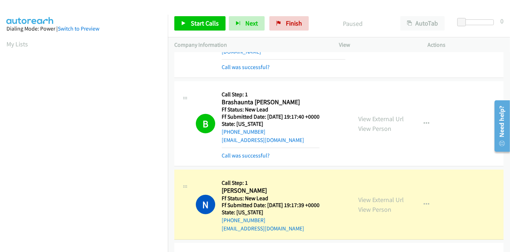
scroll to position [151, 0]
click at [253, 152] on link "Call was successful?" at bounding box center [246, 155] width 48 height 7
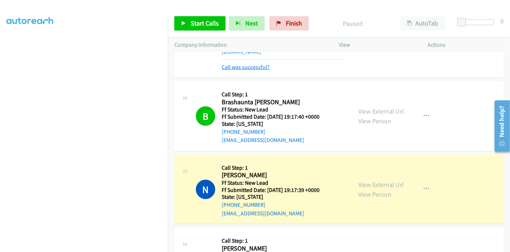
click at [254, 64] on link "Call was successful?" at bounding box center [246, 67] width 48 height 7
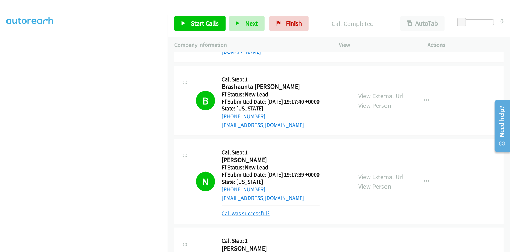
click at [245, 210] on link "Call was successful?" at bounding box center [246, 213] width 48 height 7
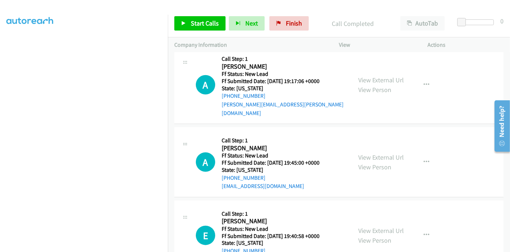
scroll to position [641, 0]
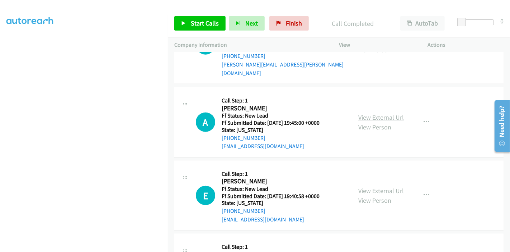
click at [367, 113] on link "View External Url" at bounding box center [381, 117] width 46 height 8
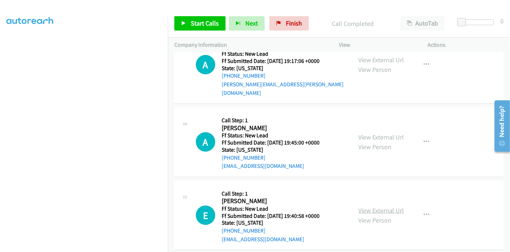
scroll to position [681, 0]
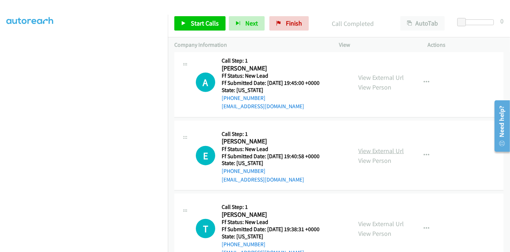
click at [372, 146] on link "View External Url" at bounding box center [381, 150] width 46 height 8
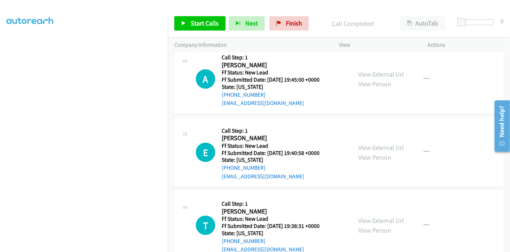
scroll to position [685, 0]
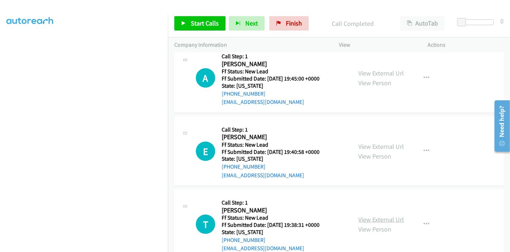
click at [385, 215] on link "View External Url" at bounding box center [381, 219] width 46 height 8
click at [196, 31] on div "Start Calls Pause Next Finish Call Completed AutoTab AutoTab 0" at bounding box center [339, 24] width 342 height 28
click at [196, 27] on link "Start Calls" at bounding box center [199, 23] width 51 height 14
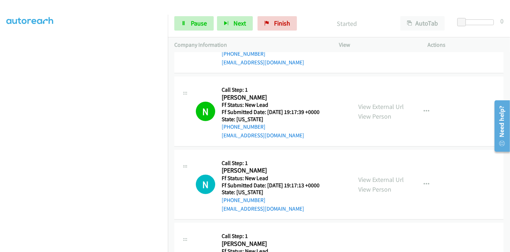
scroll to position [406, 0]
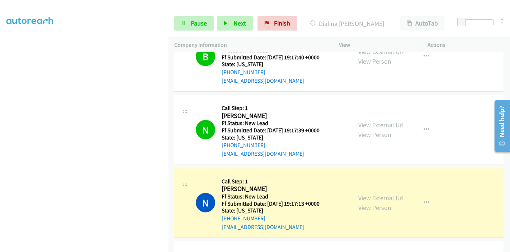
click at [87, 245] on section at bounding box center [83, 81] width 155 height 343
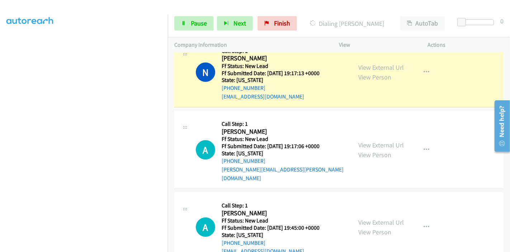
scroll to position [565, 0]
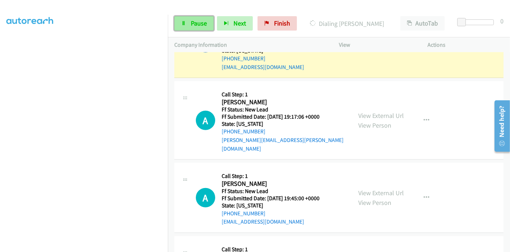
click at [191, 23] on span "Pause" at bounding box center [199, 23] width 16 height 8
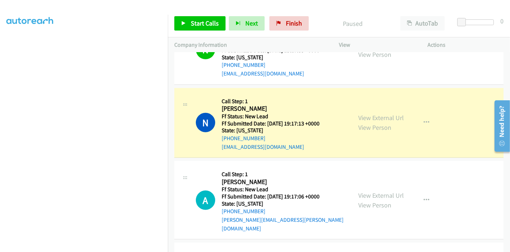
scroll to position [32, 0]
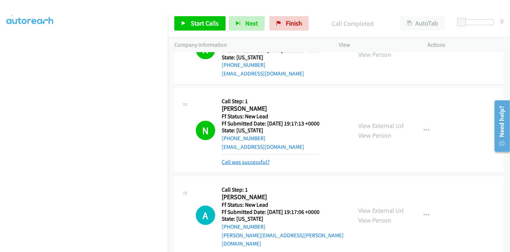
click at [261, 158] on link "Call was successful?" at bounding box center [246, 161] width 48 height 7
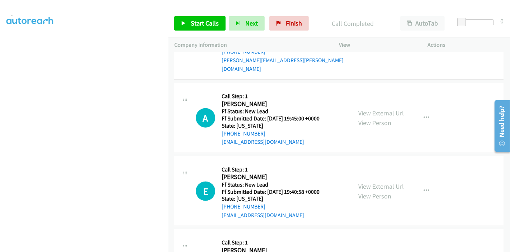
scroll to position [685, 0]
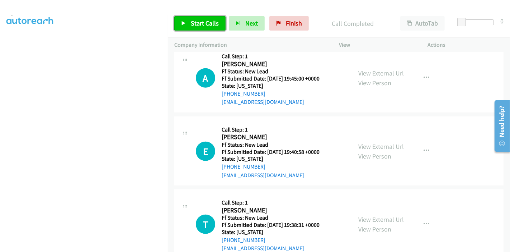
click at [199, 24] on span "Start Calls" at bounding box center [205, 23] width 28 height 8
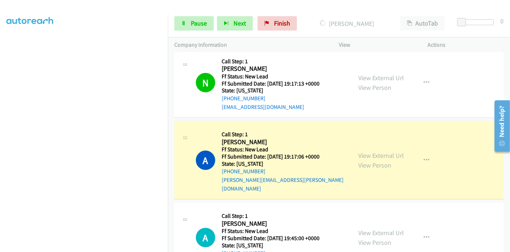
scroll to position [0, 0]
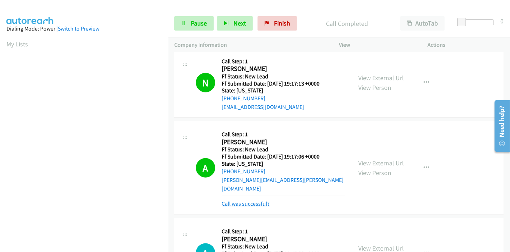
click at [244, 200] on link "Call was successful?" at bounding box center [246, 203] width 48 height 7
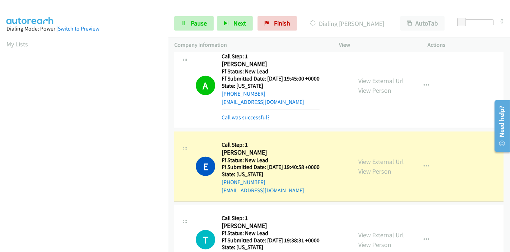
scroll to position [693, 0]
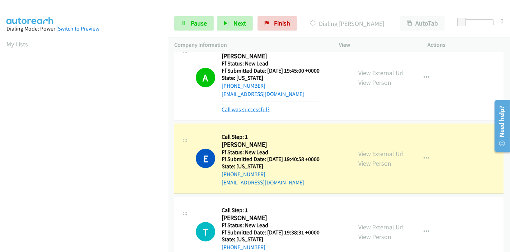
click at [250, 106] on link "Call was successful?" at bounding box center [246, 109] width 48 height 7
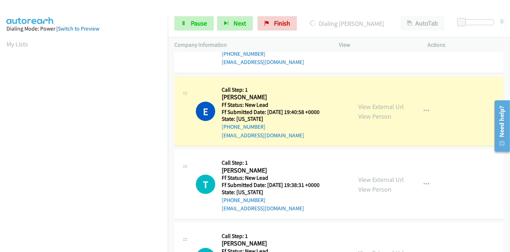
scroll to position [151, 0]
click at [185, 18] on link "Pause" at bounding box center [193, 23] width 39 height 14
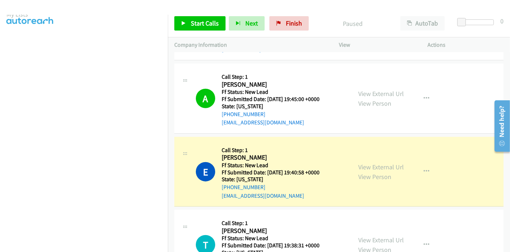
scroll to position [0, 0]
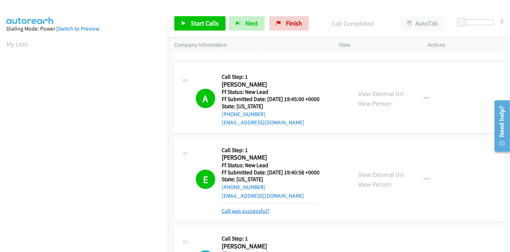
click at [262, 207] on link "Call was successful?" at bounding box center [246, 210] width 48 height 7
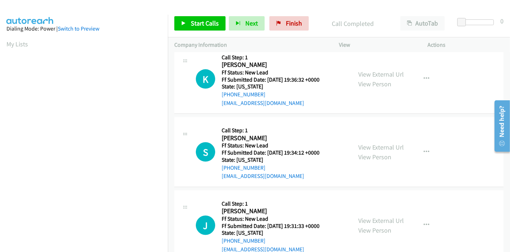
scroll to position [904, 0]
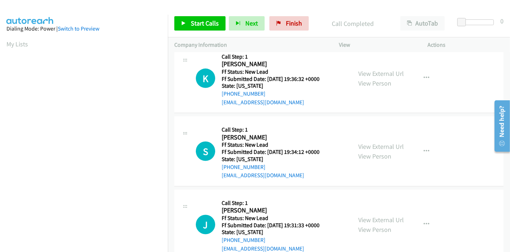
click at [331, 123] on div "S Callback Scheduled Call Step: 1 Sabra Campbell America/Chicago Ff Status: New…" at bounding box center [271, 151] width 150 height 57
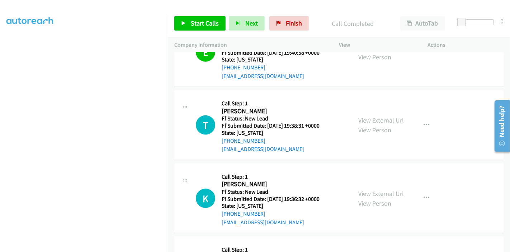
scroll to position [704, 0]
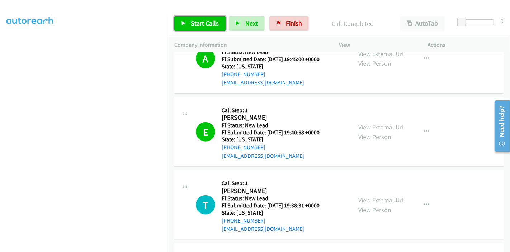
click span "Start Calls"
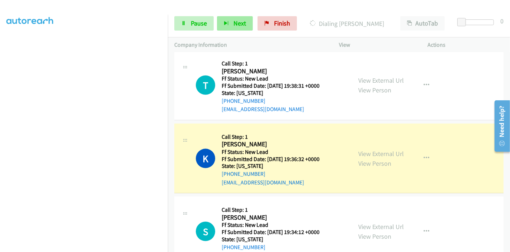
scroll to position [824, 0]
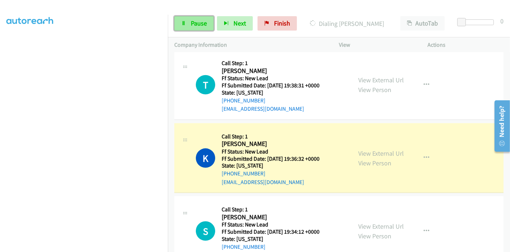
click span "Pause"
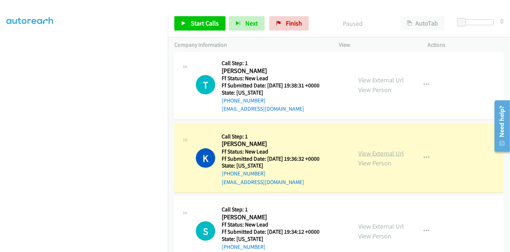
click link "View External Url"
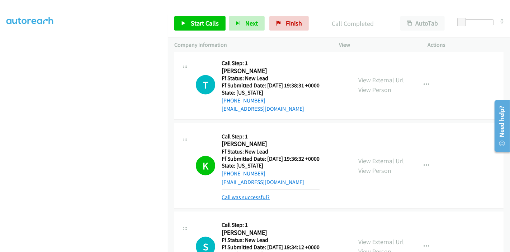
click link "Call was successful?"
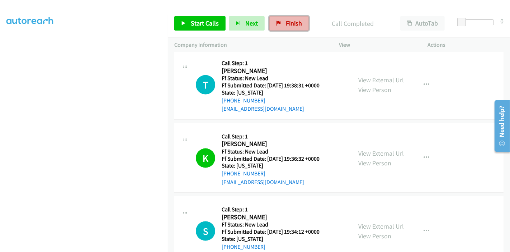
click span "Finish"
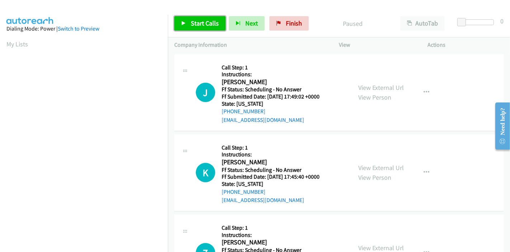
click at [193, 21] on span "Start Calls" at bounding box center [205, 23] width 28 height 8
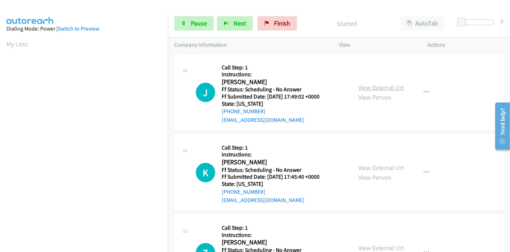
click at [362, 83] on link "View External Url" at bounding box center [381, 87] width 46 height 8
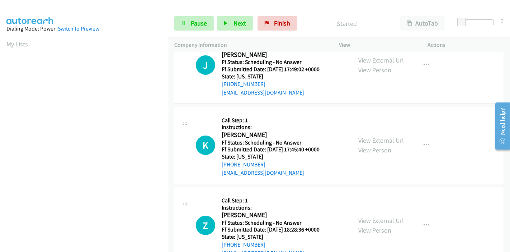
scroll to position [40, 0]
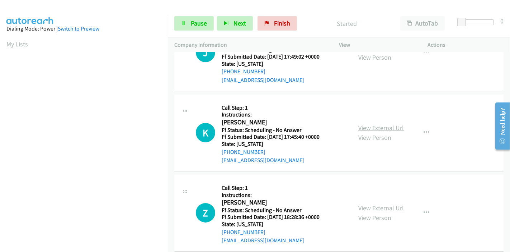
click at [380, 128] on link "View External Url" at bounding box center [381, 127] width 46 height 8
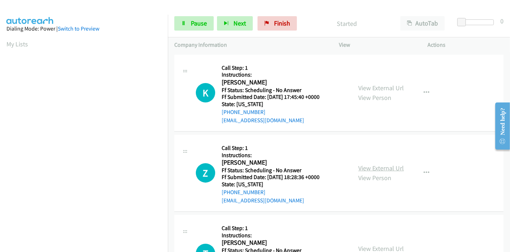
click at [370, 169] on link "View External Url" at bounding box center [381, 168] width 46 height 8
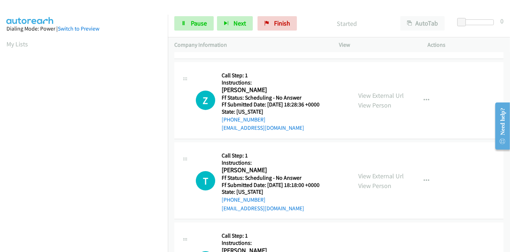
scroll to position [159, 0]
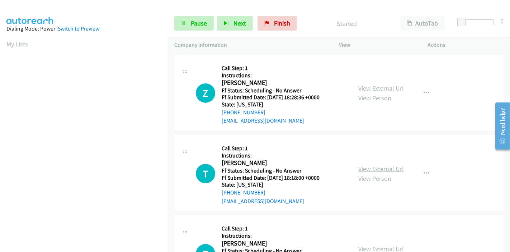
click at [372, 170] on link "View External Url" at bounding box center [381, 168] width 46 height 8
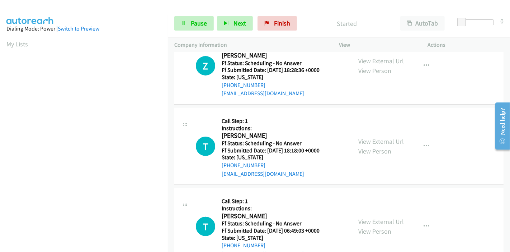
scroll to position [199, 0]
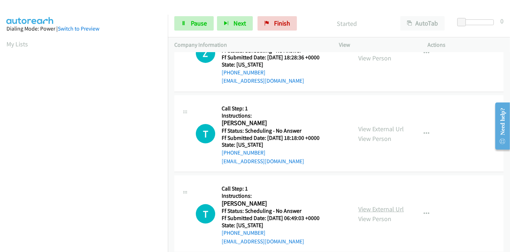
click at [373, 208] on link "View External Url" at bounding box center [381, 209] width 46 height 8
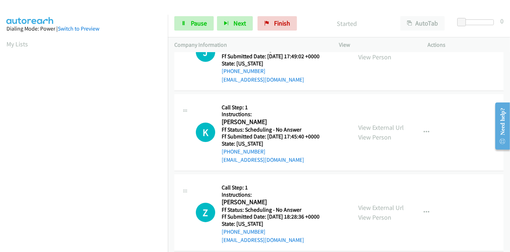
scroll to position [40, 0]
click at [187, 19] on link "Pause" at bounding box center [193, 23] width 39 height 14
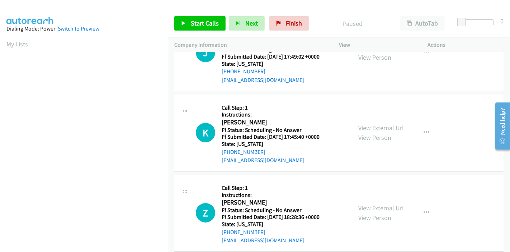
scroll to position [0, 0]
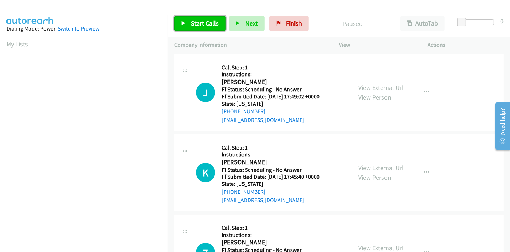
click at [198, 22] on span "Start Calls" at bounding box center [205, 23] width 28 height 8
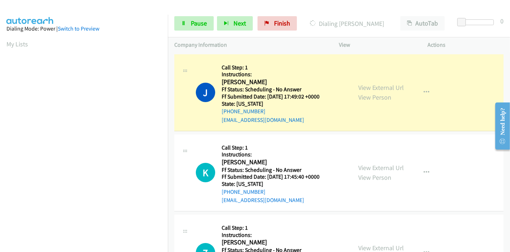
scroll to position [151, 0]
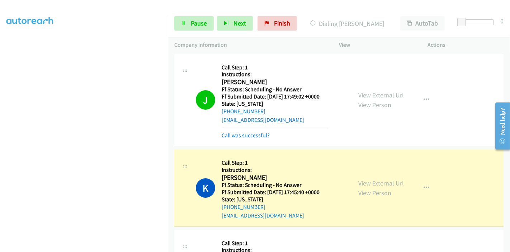
click at [250, 136] on link "Call was successful?" at bounding box center [246, 135] width 48 height 7
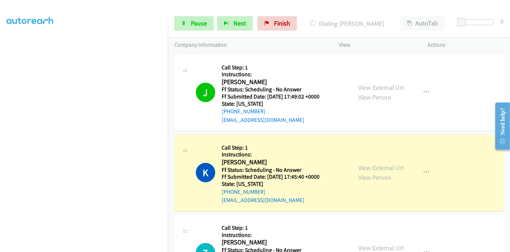
scroll to position [0, 0]
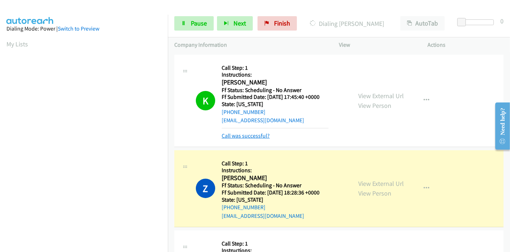
click at [247, 136] on link "Call was successful?" at bounding box center [246, 135] width 48 height 7
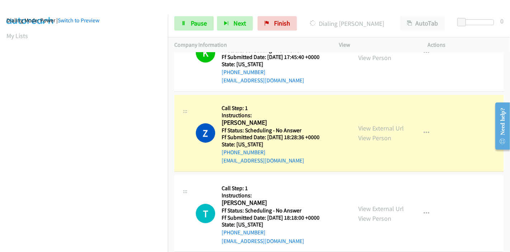
scroll to position [151, 0]
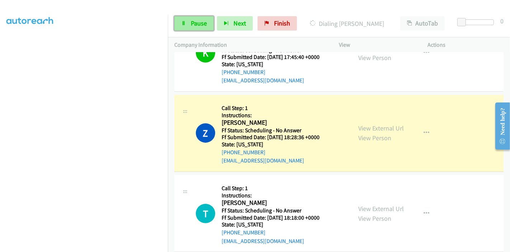
click at [196, 20] on span "Pause" at bounding box center [199, 23] width 16 height 8
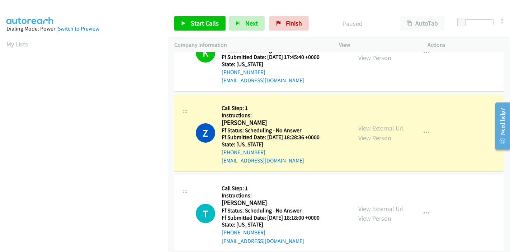
scroll to position [0, 0]
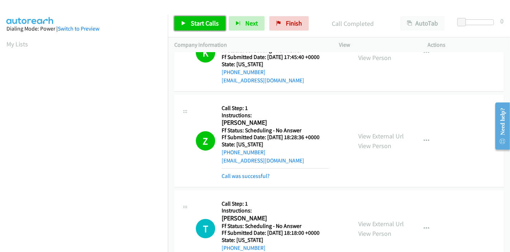
click at [200, 24] on span "Start Calls" at bounding box center [205, 23] width 28 height 8
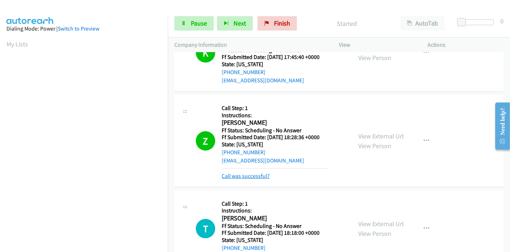
click at [244, 177] on link "Call was successful?" at bounding box center [246, 175] width 48 height 7
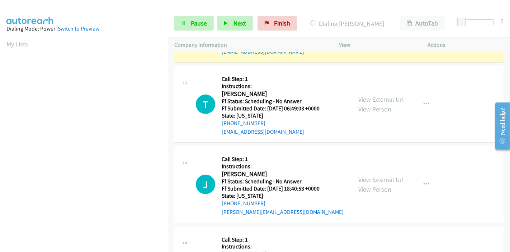
scroll to position [359, 0]
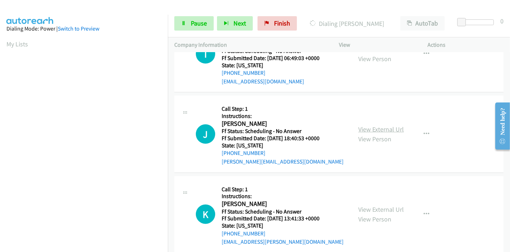
click at [391, 128] on link "View External Url" at bounding box center [381, 129] width 46 height 8
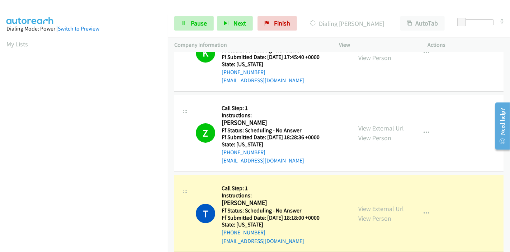
scroll to position [239, 0]
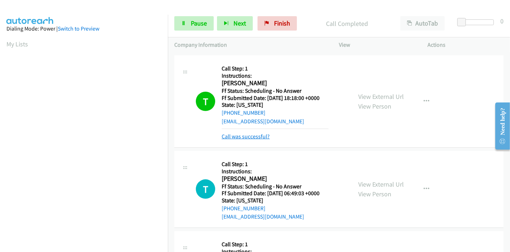
click at [258, 135] on link "Call was successful?" at bounding box center [246, 136] width 48 height 7
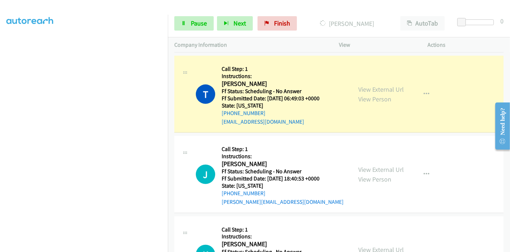
scroll to position [0, 0]
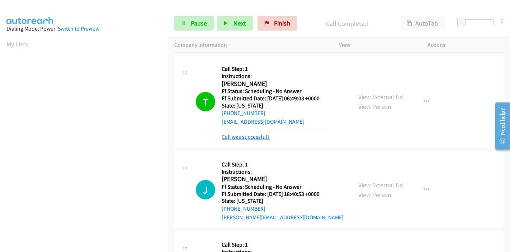
click at [243, 136] on link "Call was successful?" at bounding box center [246, 136] width 48 height 7
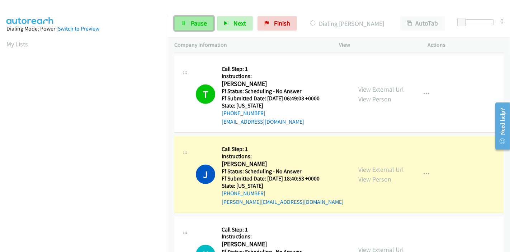
click at [194, 24] on span "Pause" at bounding box center [199, 23] width 16 height 8
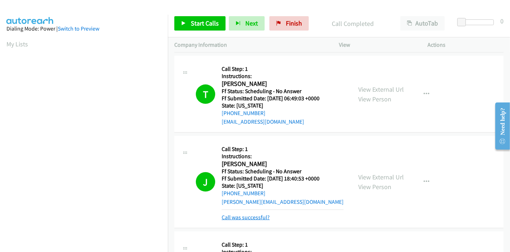
click at [238, 213] on link "Call was successful?" at bounding box center [246, 216] width 48 height 7
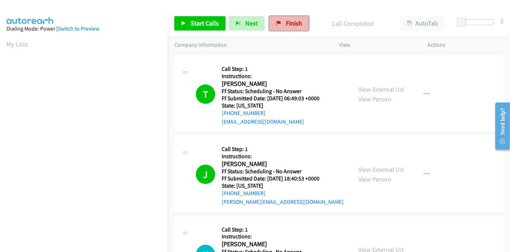
click at [287, 22] on span "Finish" at bounding box center [294, 23] width 16 height 8
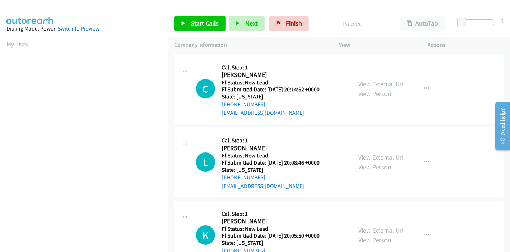
click at [380, 83] on link "View External Url" at bounding box center [381, 84] width 46 height 8
click at [360, 155] on link "View External Url" at bounding box center [381, 157] width 46 height 8
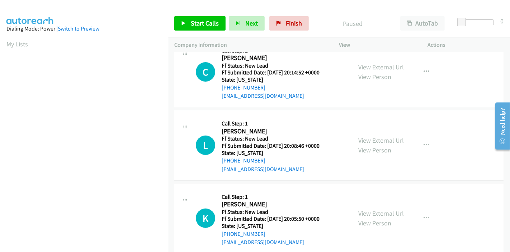
scroll to position [40, 0]
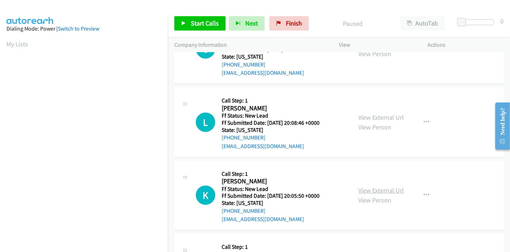
click at [373, 189] on link "View External Url" at bounding box center [381, 190] width 46 height 8
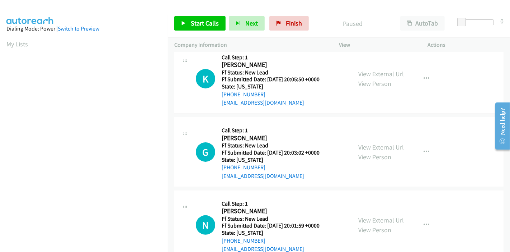
scroll to position [159, 0]
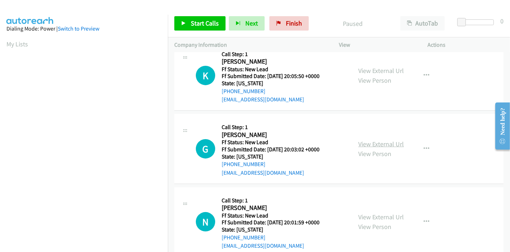
click at [371, 145] on link "View External Url" at bounding box center [381, 144] width 46 height 8
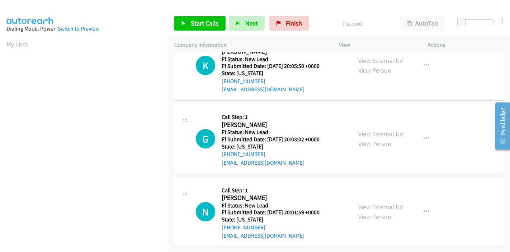
scroll to position [175, 0]
click at [366, 202] on link "View External Url" at bounding box center [381, 206] width 46 height 8
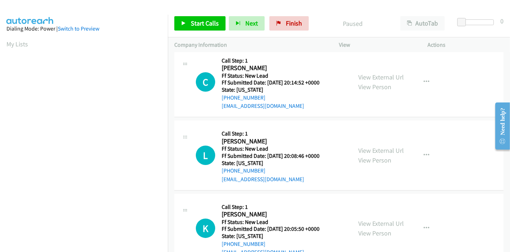
scroll to position [0, 0]
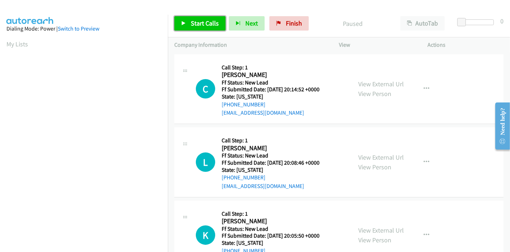
click at [182, 24] on icon at bounding box center [183, 23] width 5 height 5
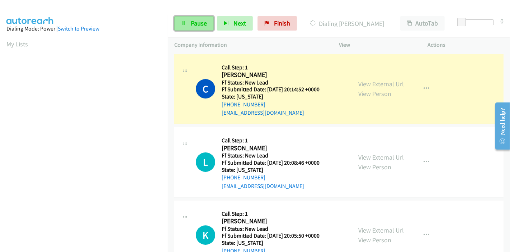
drag, startPoint x: 190, startPoint y: 26, endPoint x: 187, endPoint y: 29, distance: 4.1
click at [190, 26] on link "Pause" at bounding box center [193, 23] width 39 height 14
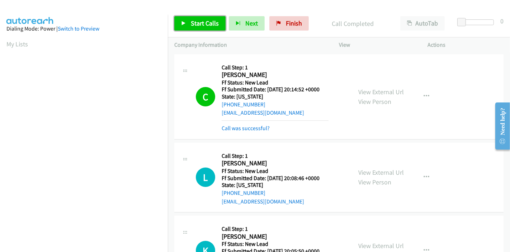
click at [194, 24] on span "Start Calls" at bounding box center [205, 23] width 28 height 8
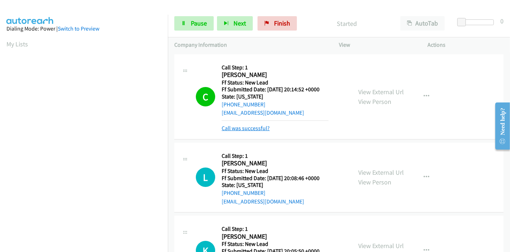
click at [247, 127] on link "Call was successful?" at bounding box center [246, 128] width 48 height 7
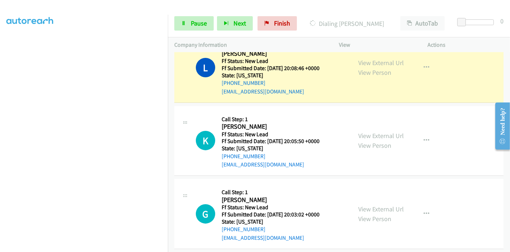
scroll to position [95, 0]
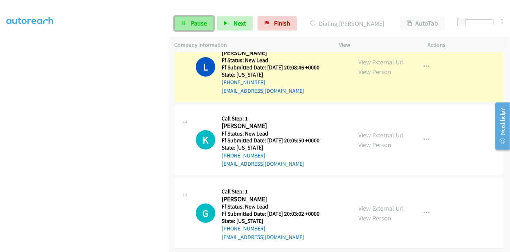
click at [191, 21] on span "Pause" at bounding box center [199, 23] width 16 height 8
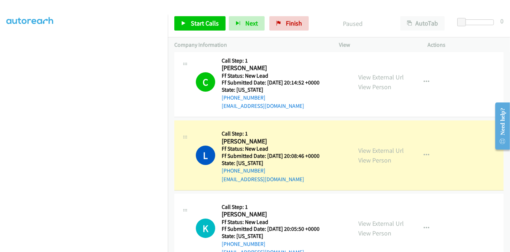
scroll to position [0, 0]
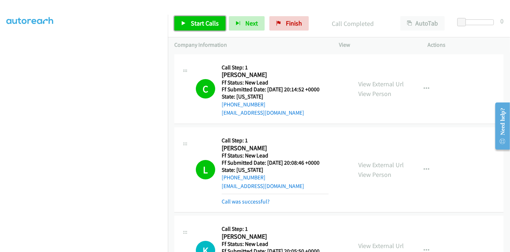
click at [193, 21] on span "Start Calls" at bounding box center [205, 23] width 28 height 8
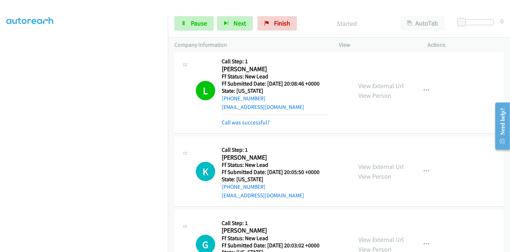
scroll to position [80, 0]
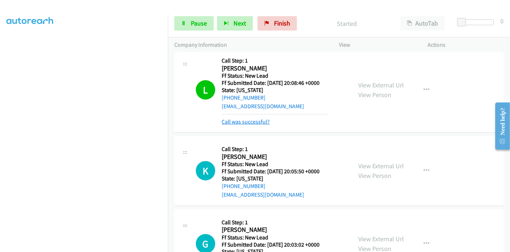
click at [250, 119] on link "Call was successful?" at bounding box center [246, 121] width 48 height 7
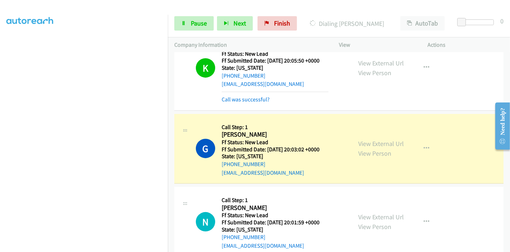
scroll to position [182, 0]
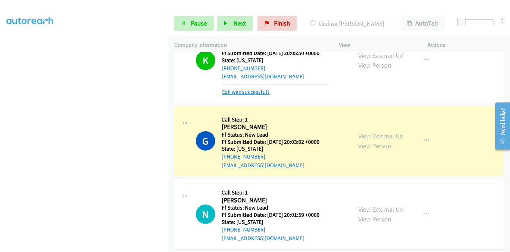
click at [236, 91] on link "Call was successful?" at bounding box center [246, 91] width 48 height 7
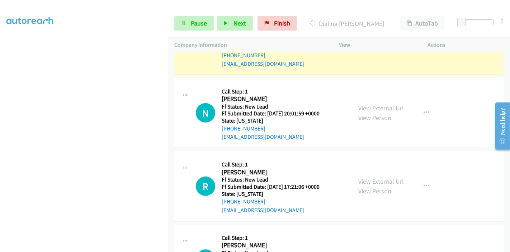
scroll to position [294, 0]
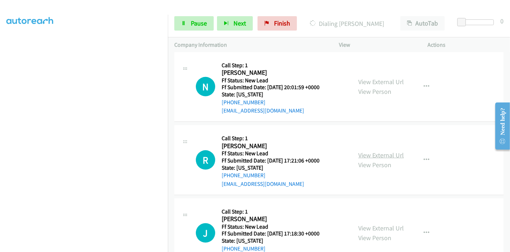
click at [383, 154] on link "View External Url" at bounding box center [381, 155] width 46 height 8
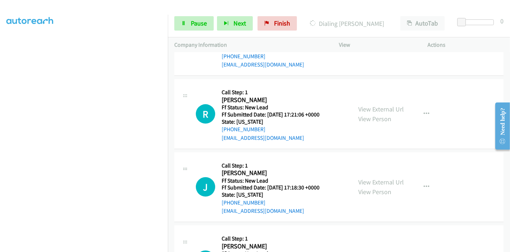
scroll to position [374, 0]
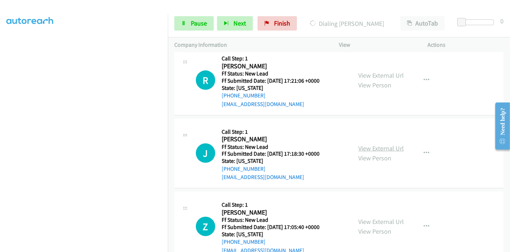
click at [358, 148] on link "View External Url" at bounding box center [381, 148] width 46 height 8
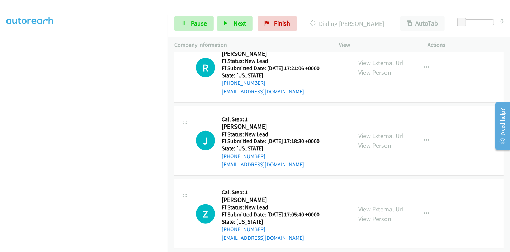
scroll to position [394, 0]
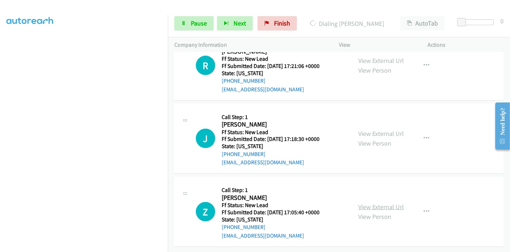
click at [370, 202] on link "View External Url" at bounding box center [381, 206] width 46 height 8
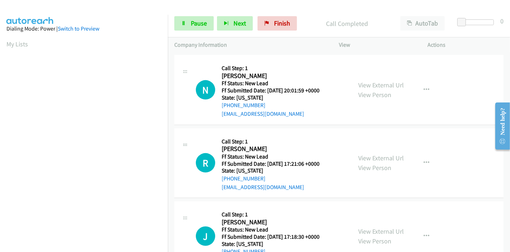
scroll to position [289, 0]
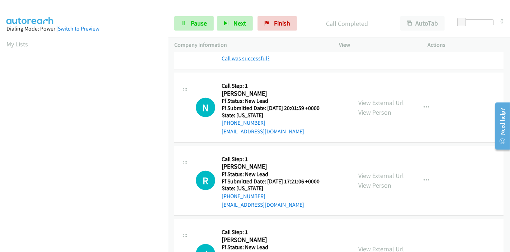
click at [231, 57] on link "Call was successful?" at bounding box center [246, 58] width 48 height 7
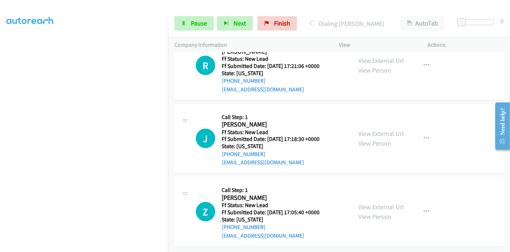
scroll to position [0, 0]
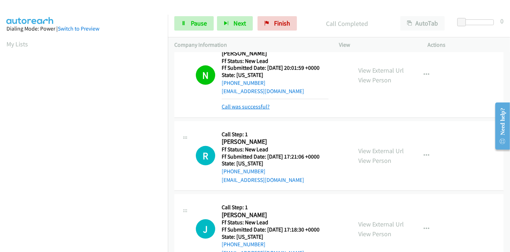
click at [239, 107] on link "Call was successful?" at bounding box center [246, 106] width 48 height 7
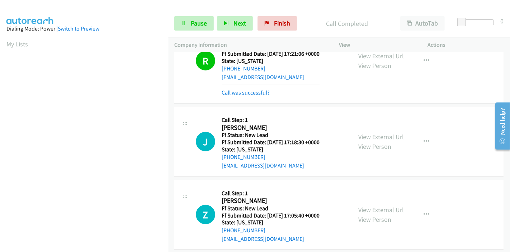
click at [249, 91] on link "Call was successful?" at bounding box center [246, 92] width 48 height 7
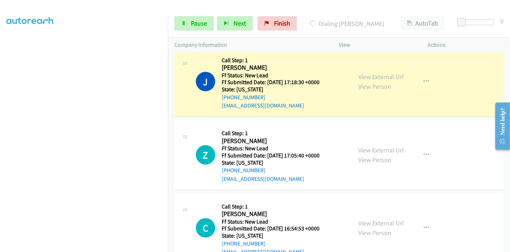
scroll to position [466, 0]
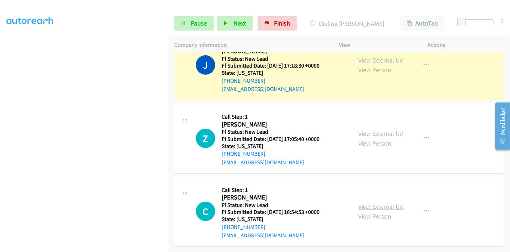
click at [365, 202] on link "View External Url" at bounding box center [381, 206] width 46 height 8
click at [198, 22] on span "Pause" at bounding box center [199, 23] width 16 height 8
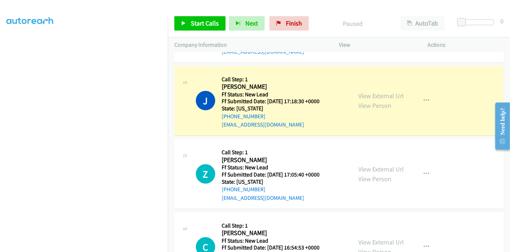
scroll to position [72, 0]
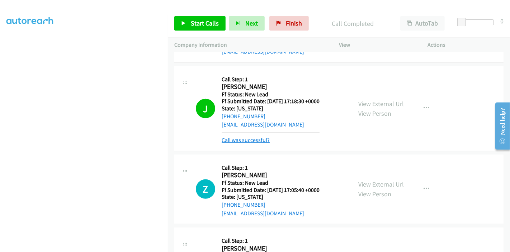
click at [251, 136] on link "Call was successful?" at bounding box center [246, 139] width 48 height 7
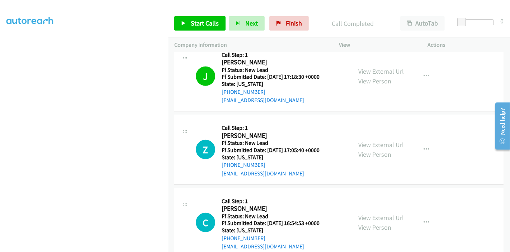
scroll to position [546, 0]
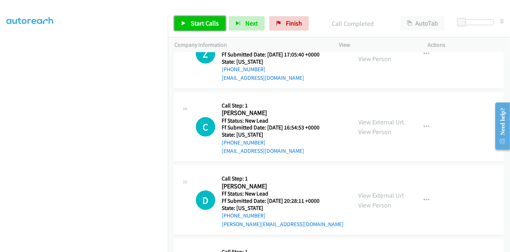
click at [203, 26] on span "Start Calls" at bounding box center [205, 23] width 28 height 8
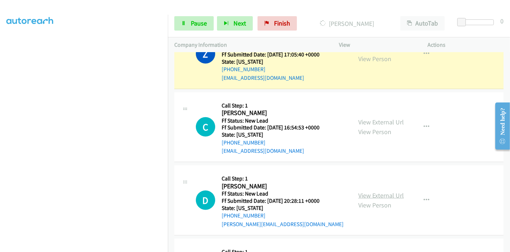
click at [366, 194] on link "View External Url" at bounding box center [381, 195] width 46 height 8
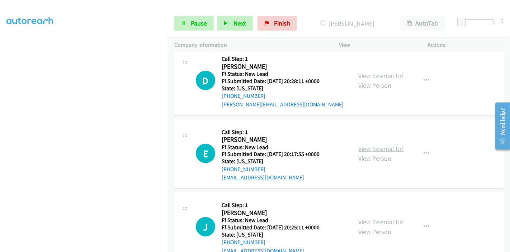
scroll to position [666, 0]
click at [370, 146] on link "View External Url" at bounding box center [381, 148] width 46 height 8
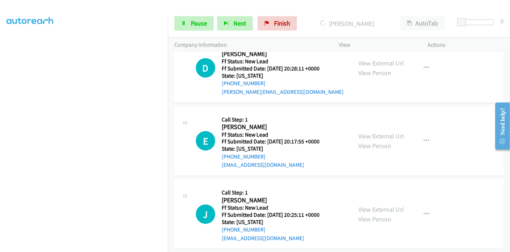
scroll to position [685, 0]
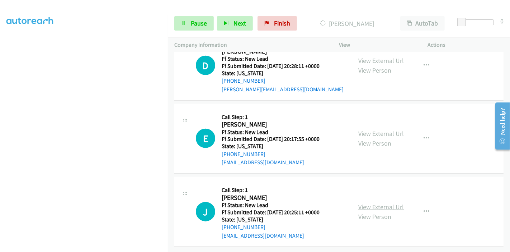
click at [360, 202] on link "View External Url" at bounding box center [381, 206] width 46 height 8
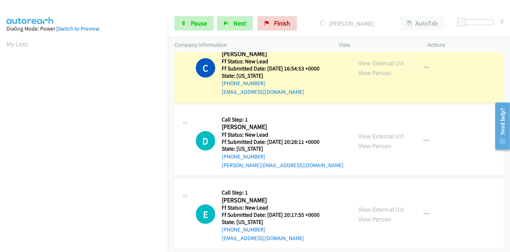
scroll to position [151, 0]
click at [194, 20] on span "Pause" at bounding box center [199, 23] width 16 height 8
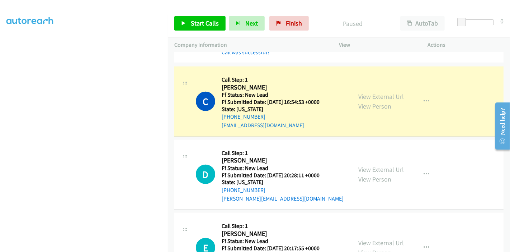
scroll to position [541, 0]
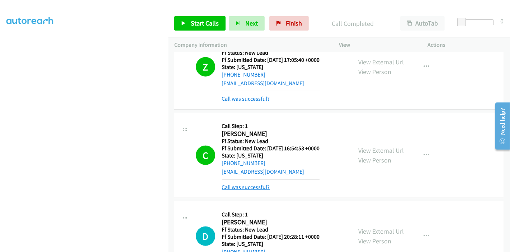
click at [257, 186] on link "Call was successful?" at bounding box center [246, 186] width 48 height 7
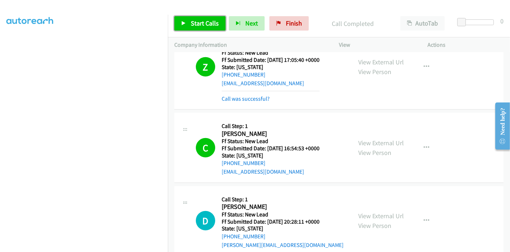
click at [203, 27] on link "Start Calls" at bounding box center [199, 23] width 51 height 14
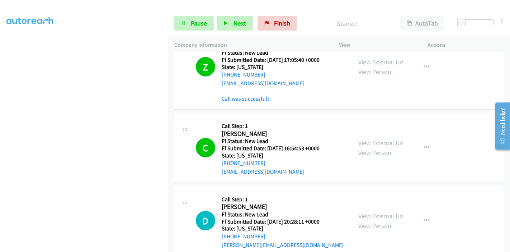
scroll to position [501, 0]
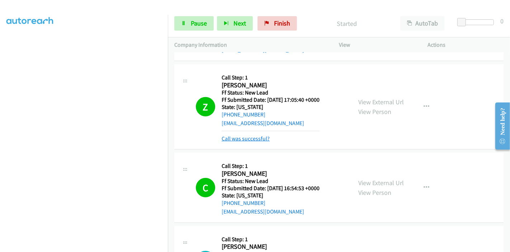
click at [249, 139] on link "Call was successful?" at bounding box center [246, 138] width 48 height 7
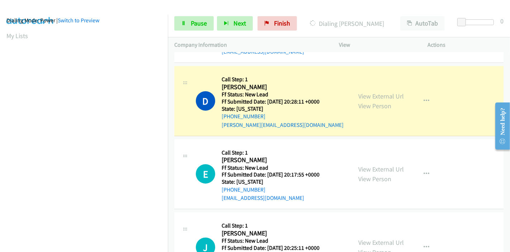
scroll to position [151, 0]
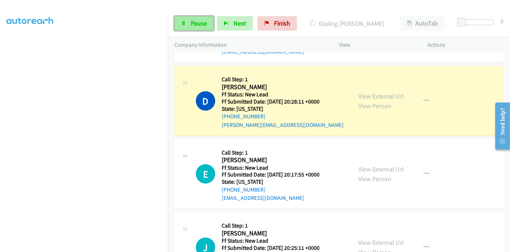
click at [191, 26] on span "Pause" at bounding box center [199, 23] width 16 height 8
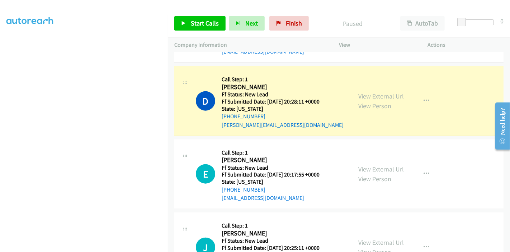
scroll to position [0, 0]
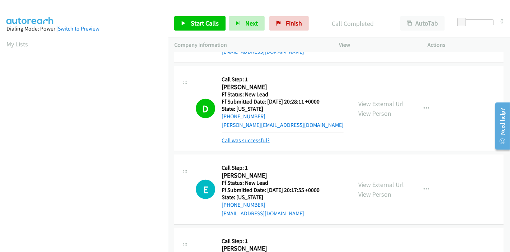
click at [260, 139] on link "Call was successful?" at bounding box center [246, 140] width 48 height 7
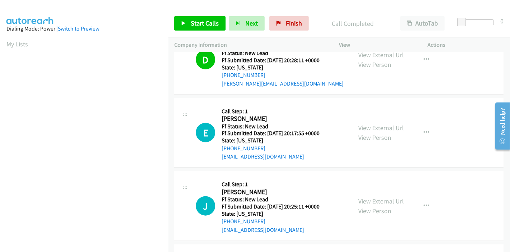
scroll to position [685, 0]
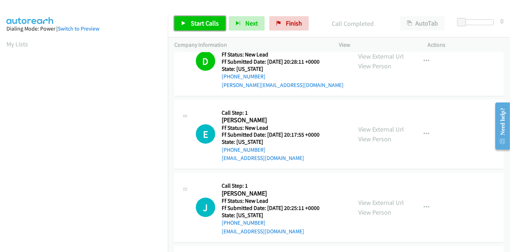
click at [197, 24] on span "Start Calls" at bounding box center [205, 23] width 28 height 8
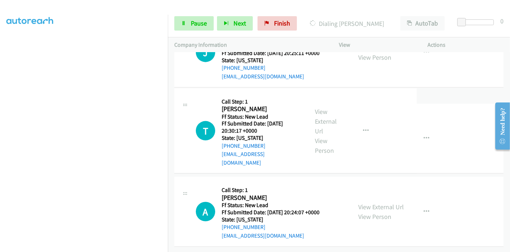
scroll to position [845, 0]
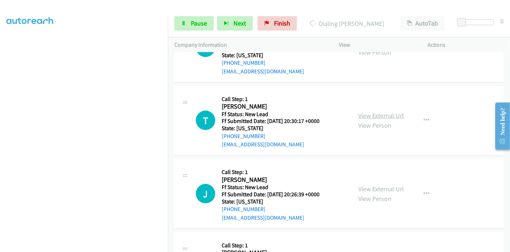
click at [363, 115] on link "View External Url" at bounding box center [381, 115] width 46 height 8
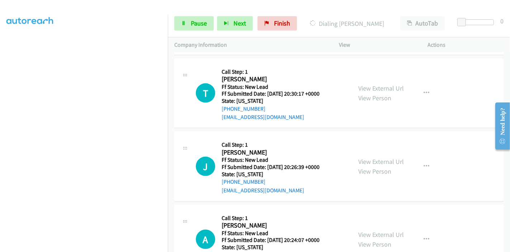
scroll to position [884, 0]
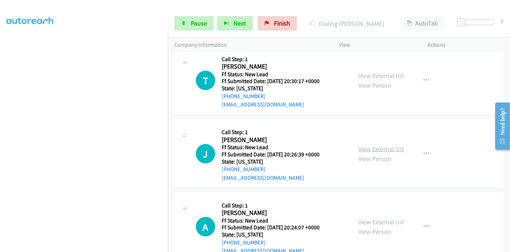
click at [365, 150] on link "View External Url" at bounding box center [381, 149] width 46 height 8
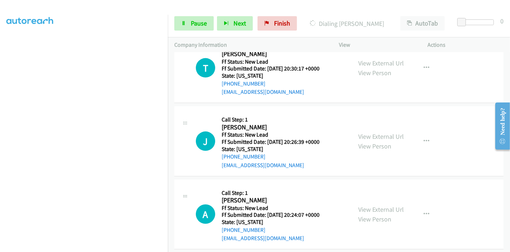
scroll to position [904, 0]
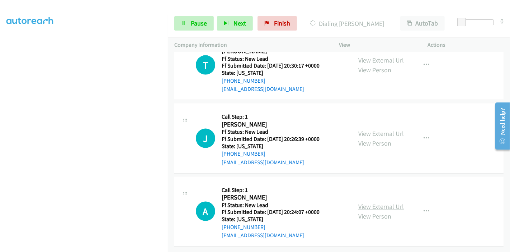
click at [367, 202] on link "View External Url" at bounding box center [381, 206] width 46 height 8
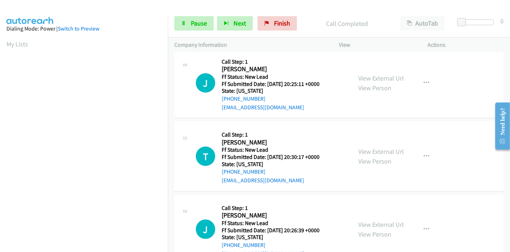
scroll to position [799, 0]
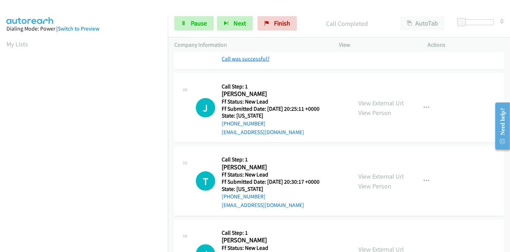
click at [248, 57] on link "Call was successful?" at bounding box center [246, 58] width 48 height 7
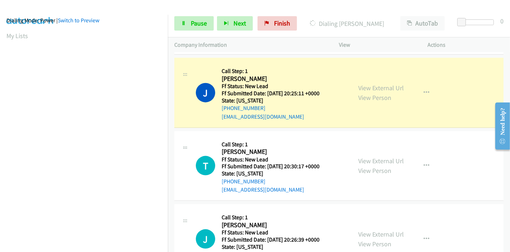
scroll to position [151, 0]
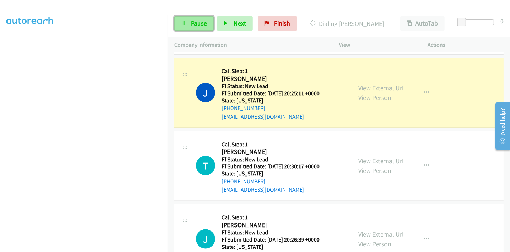
click at [198, 26] on span "Pause" at bounding box center [199, 23] width 16 height 8
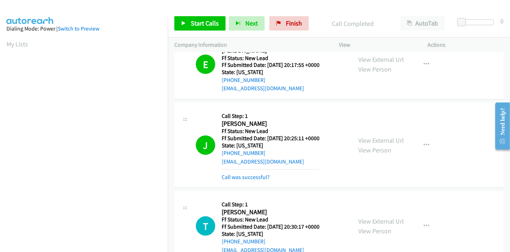
scroll to position [744, 0]
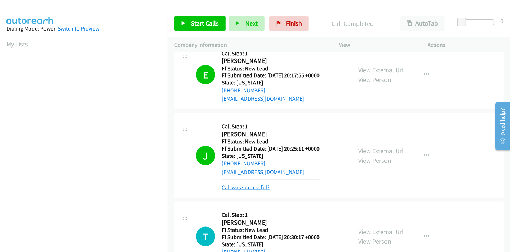
click at [252, 185] on link "Call was successful?" at bounding box center [246, 187] width 48 height 7
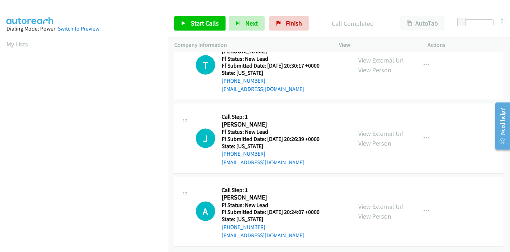
scroll to position [904, 0]
click at [207, 24] on span "Start Calls" at bounding box center [205, 23] width 28 height 8
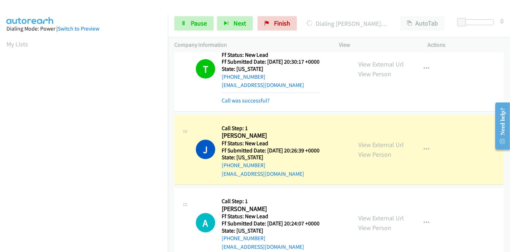
scroll to position [911, 0]
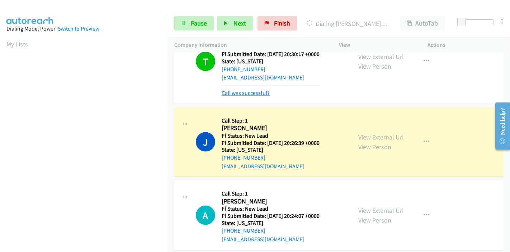
click at [247, 89] on link "Call was successful?" at bounding box center [246, 92] width 48 height 7
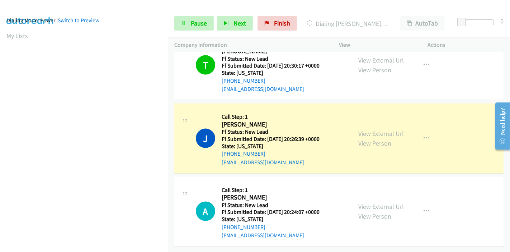
scroll to position [151, 0]
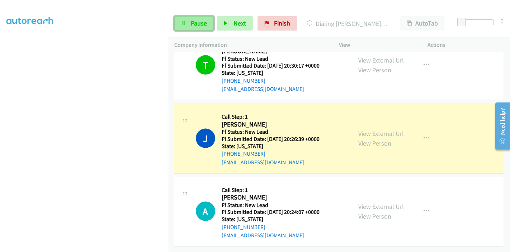
click at [194, 24] on span "Pause" at bounding box center [199, 23] width 16 height 8
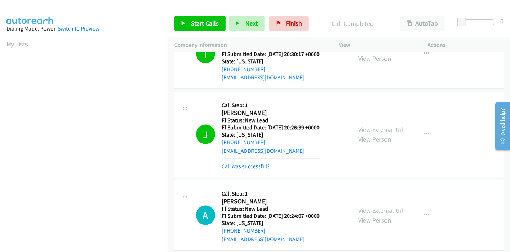
scroll to position [919, 0]
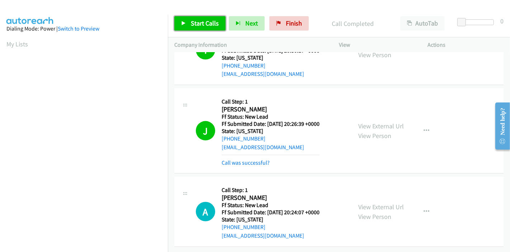
click at [193, 28] on link "Start Calls" at bounding box center [199, 23] width 51 height 14
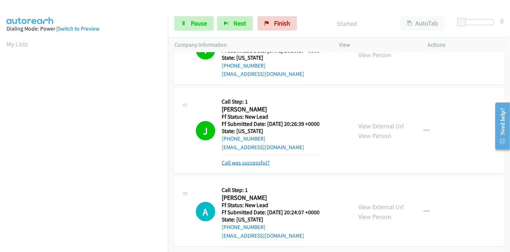
click at [238, 159] on link "Call was successful?" at bounding box center [246, 162] width 48 height 7
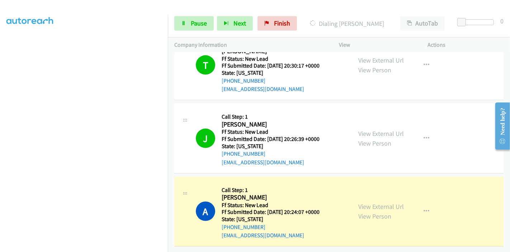
scroll to position [151, 0]
click at [187, 18] on link "Pause" at bounding box center [193, 23] width 39 height 14
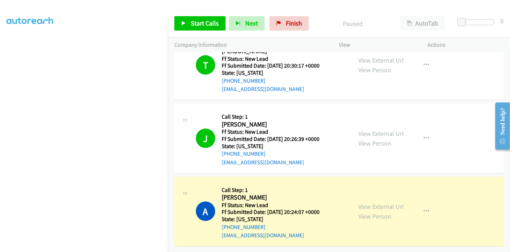
click at [323, 20] on p "Paused" at bounding box center [353, 24] width 69 height 10
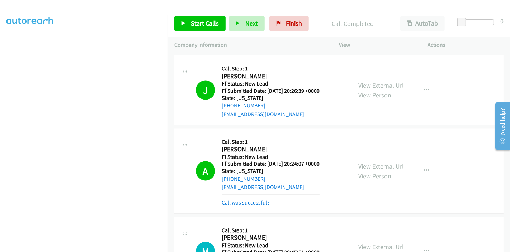
scroll to position [959, 0]
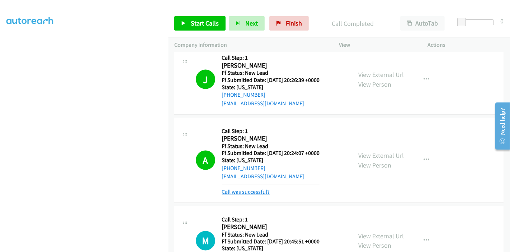
click at [259, 191] on link "Call was successful?" at bounding box center [246, 191] width 48 height 7
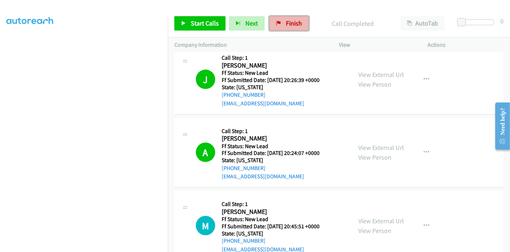
click at [280, 24] on link "Finish" at bounding box center [288, 23] width 39 height 14
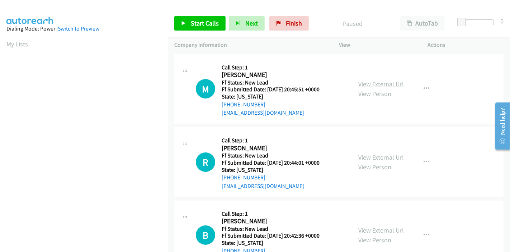
click at [371, 81] on link "View External Url" at bounding box center [381, 84] width 46 height 8
click at [277, 28] on link "Finish" at bounding box center [288, 23] width 39 height 14
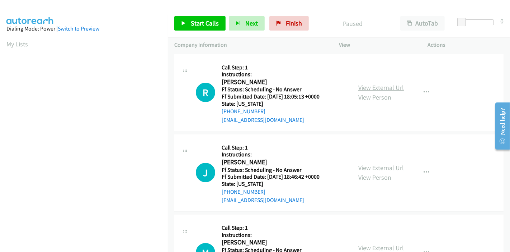
click at [380, 86] on link "View External Url" at bounding box center [381, 87] width 46 height 8
click at [368, 167] on link "View External Url" at bounding box center [381, 167] width 46 height 8
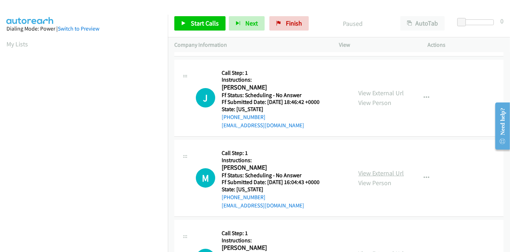
scroll to position [80, 0]
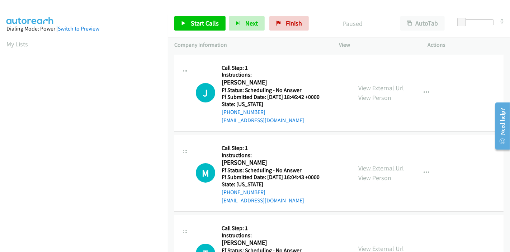
click at [364, 165] on link "View External Url" at bounding box center [381, 168] width 46 height 8
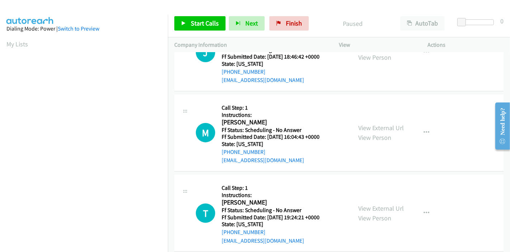
scroll to position [159, 0]
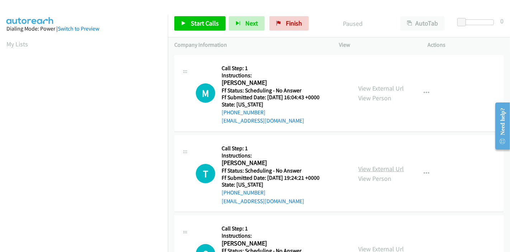
click at [367, 168] on link "View External Url" at bounding box center [381, 168] width 46 height 8
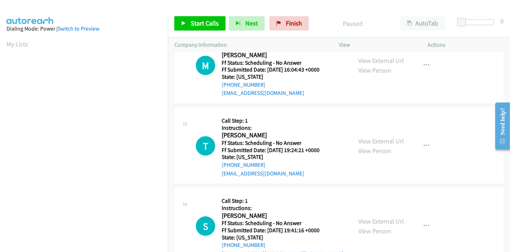
scroll to position [199, 0]
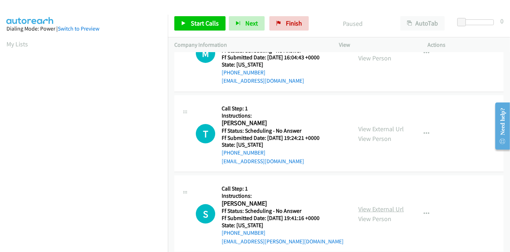
click at [372, 207] on link "View External Url" at bounding box center [381, 209] width 46 height 8
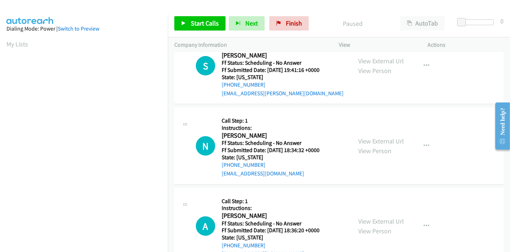
scroll to position [359, 0]
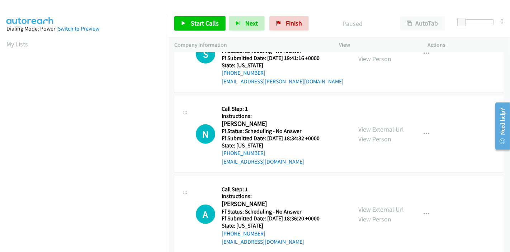
click at [364, 128] on link "View External Url" at bounding box center [381, 129] width 46 height 8
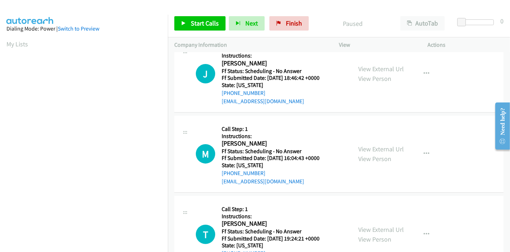
scroll to position [0, 0]
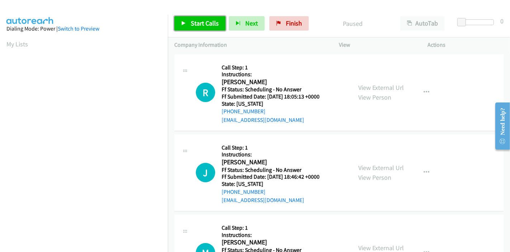
click at [196, 20] on span "Start Calls" at bounding box center [205, 23] width 28 height 8
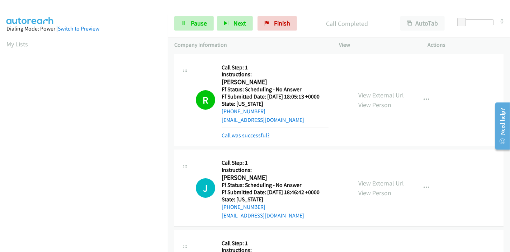
click at [245, 136] on link "Call was successful?" at bounding box center [246, 135] width 48 height 7
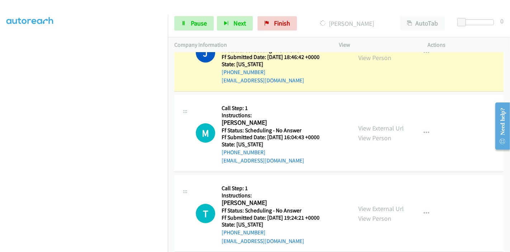
scroll to position [159, 0]
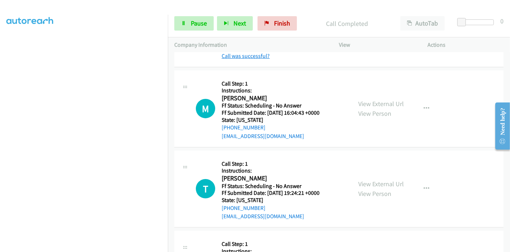
click at [247, 55] on link "Call was successful?" at bounding box center [246, 55] width 48 height 7
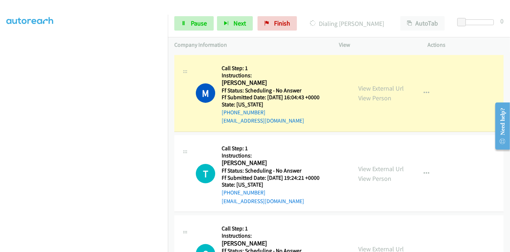
scroll to position [0, 0]
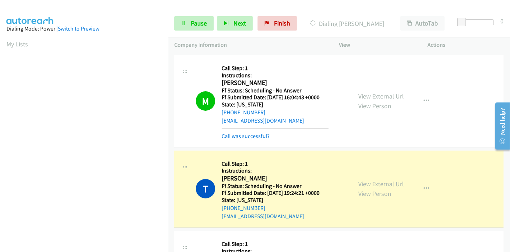
click at [245, 140] on div "M Callback Scheduled Call Step: 1 Instructions: [PERSON_NAME] Pacific/[GEOGRAPH…" at bounding box center [338, 101] width 329 height 92
click at [245, 137] on link "Call was successful?" at bounding box center [246, 135] width 48 height 7
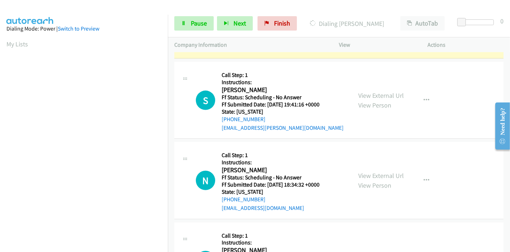
scroll to position [319, 0]
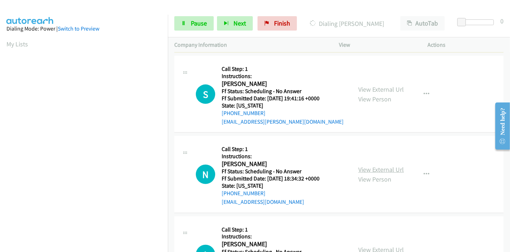
click at [358, 170] on link "View External Url" at bounding box center [381, 169] width 46 height 8
click at [362, 168] on link "View External Url" at bounding box center [381, 169] width 46 height 8
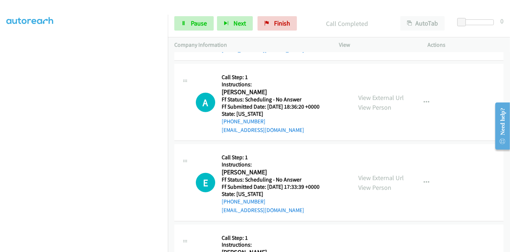
scroll to position [493, 0]
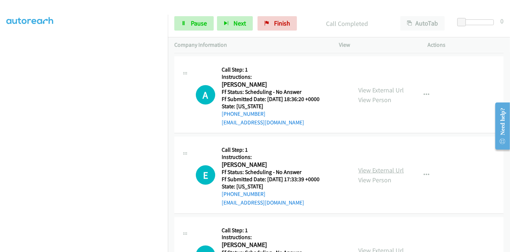
click at [368, 168] on link "View External Url" at bounding box center [381, 170] width 46 height 8
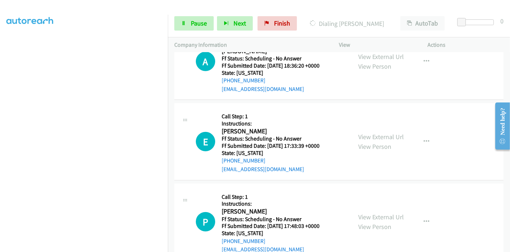
scroll to position [573, 0]
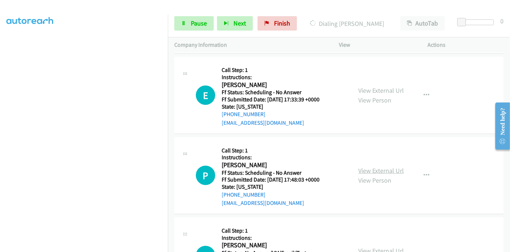
click at [365, 169] on link "View External Url" at bounding box center [381, 170] width 46 height 8
click at [366, 170] on link "View External Url" at bounding box center [381, 170] width 46 height 8
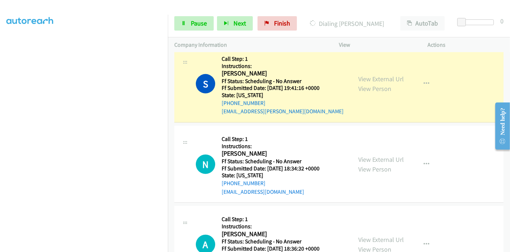
scroll to position [294, 0]
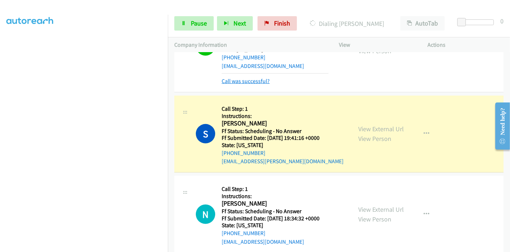
click at [255, 81] on link "Call was successful?" at bounding box center [246, 81] width 48 height 7
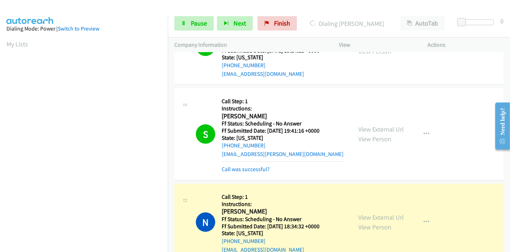
scroll to position [151, 0]
click at [256, 166] on link "Call was successful?" at bounding box center [246, 168] width 48 height 7
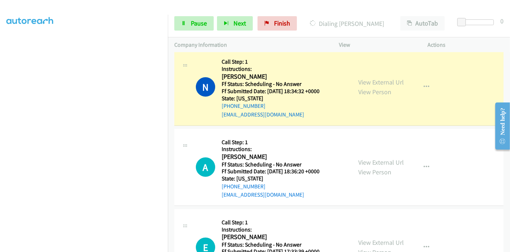
scroll to position [0, 0]
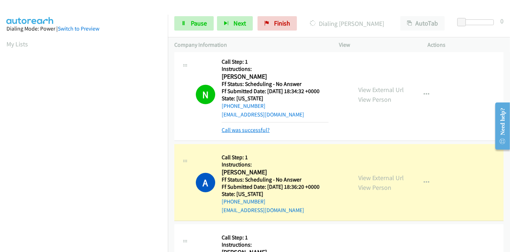
click at [238, 129] on link "Call was successful?" at bounding box center [246, 129] width 48 height 7
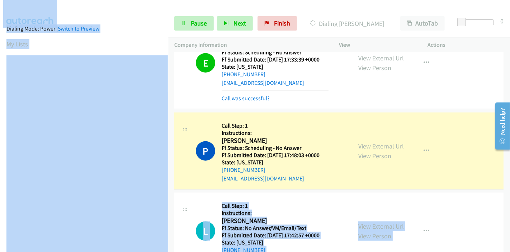
click at [150, 24] on div "Dialing Mode: Power | Switch to Preview" at bounding box center [83, 28] width 155 height 9
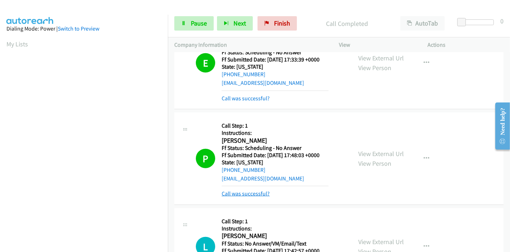
click at [250, 191] on link "Call was successful?" at bounding box center [246, 193] width 48 height 7
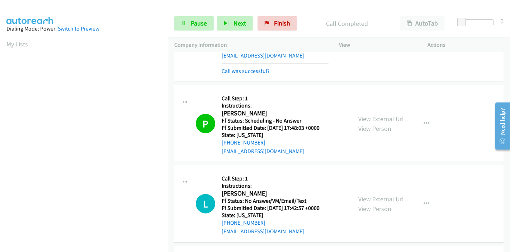
scroll to position [653, 0]
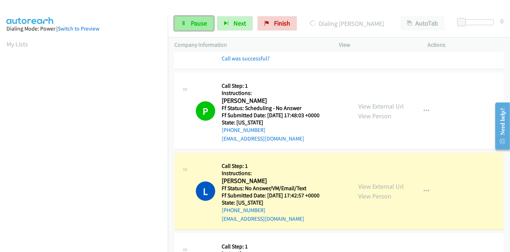
click at [204, 22] on span "Pause" at bounding box center [199, 23] width 16 height 8
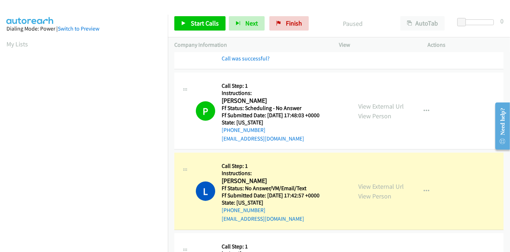
scroll to position [692, 0]
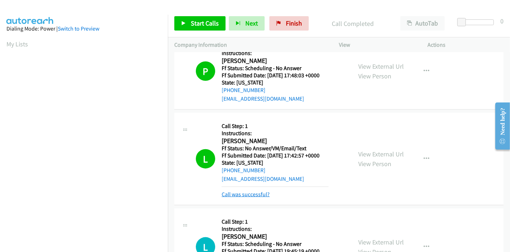
click at [244, 192] on link "Call was successful?" at bounding box center [246, 194] width 48 height 7
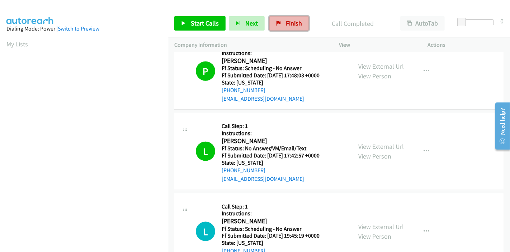
click at [293, 24] on span "Finish" at bounding box center [294, 23] width 16 height 8
